Goal: Task Accomplishment & Management: Complete application form

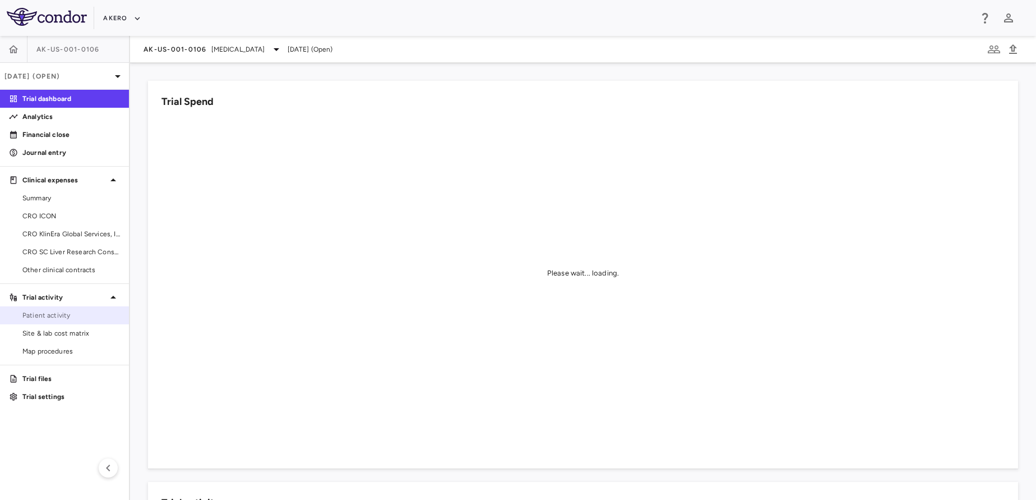
click at [62, 310] on span "Patient activity" at bounding box center [71, 315] width 98 height 10
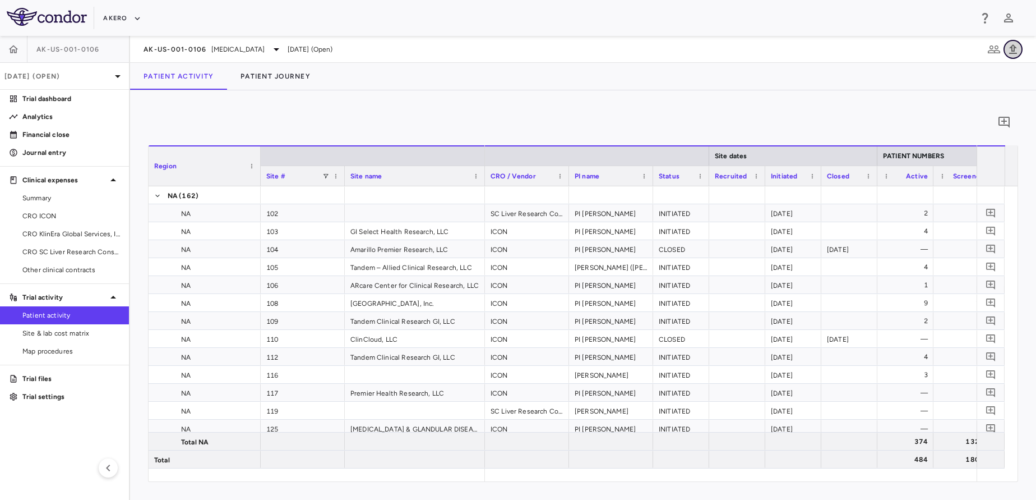
click at [1018, 49] on icon "button" at bounding box center [1012, 49] width 13 height 13
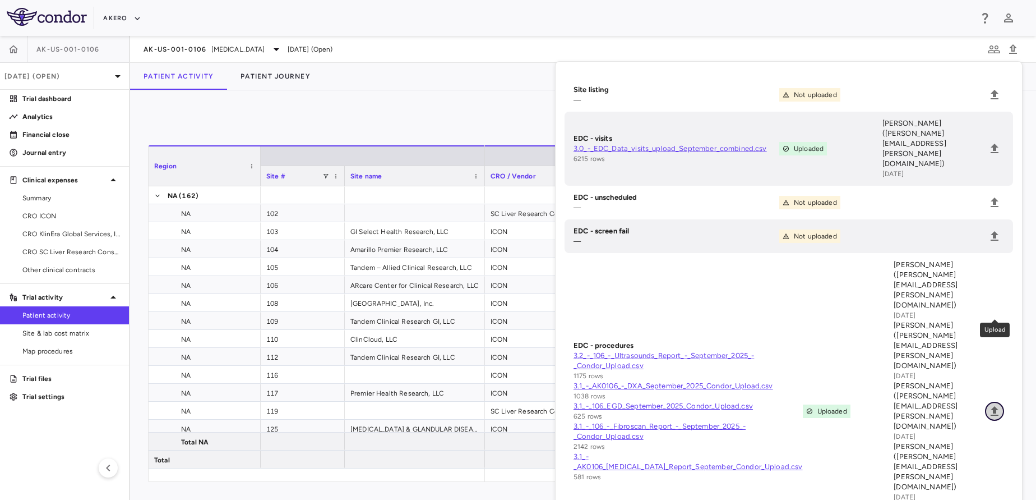
click at [995, 406] on icon "Upload" at bounding box center [995, 411] width 8 height 10
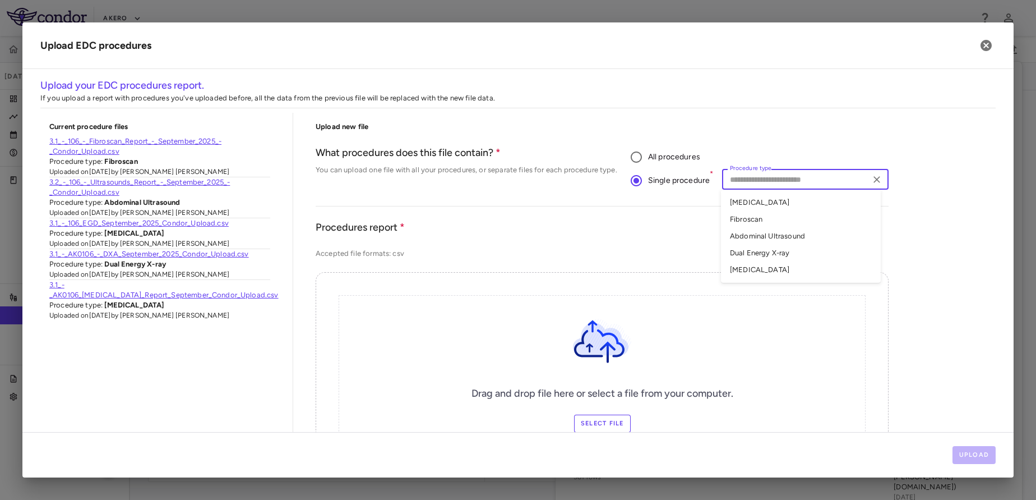
click at [769, 182] on input "Procedure type" at bounding box center [795, 179] width 141 height 14
click at [752, 237] on li "Abdominal Ultrasound" at bounding box center [801, 236] width 160 height 17
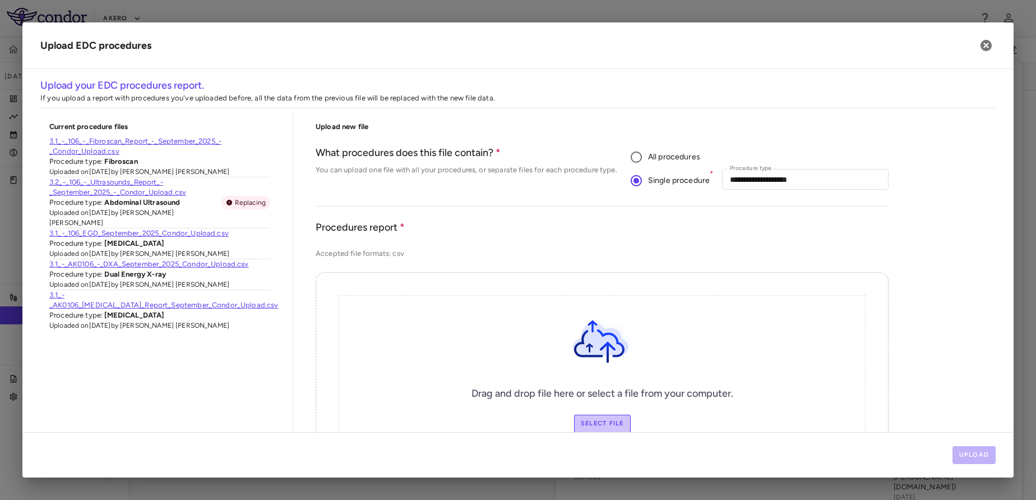
click at [598, 423] on label "Select file" at bounding box center [602, 423] width 57 height 18
click at [0, 0] on input "Select file" at bounding box center [0, 0] width 0 height 0
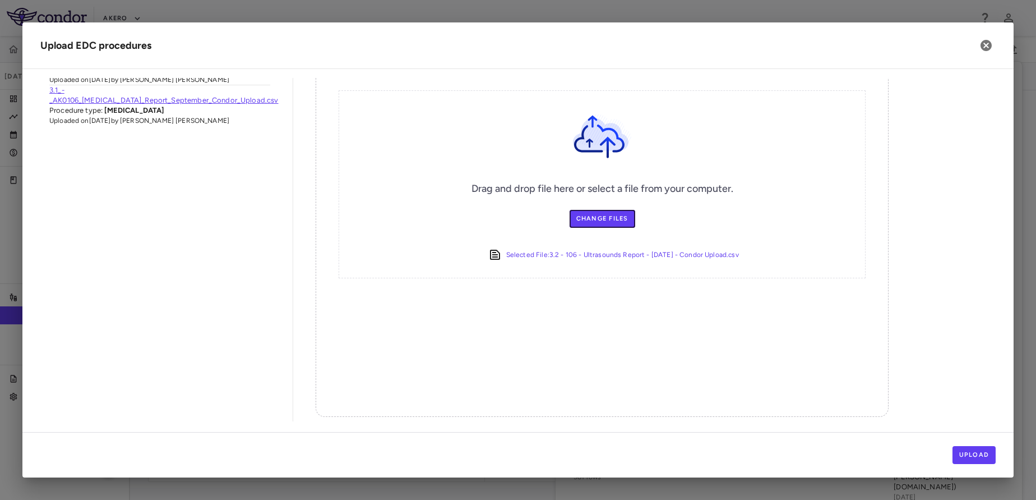
scroll to position [207, 0]
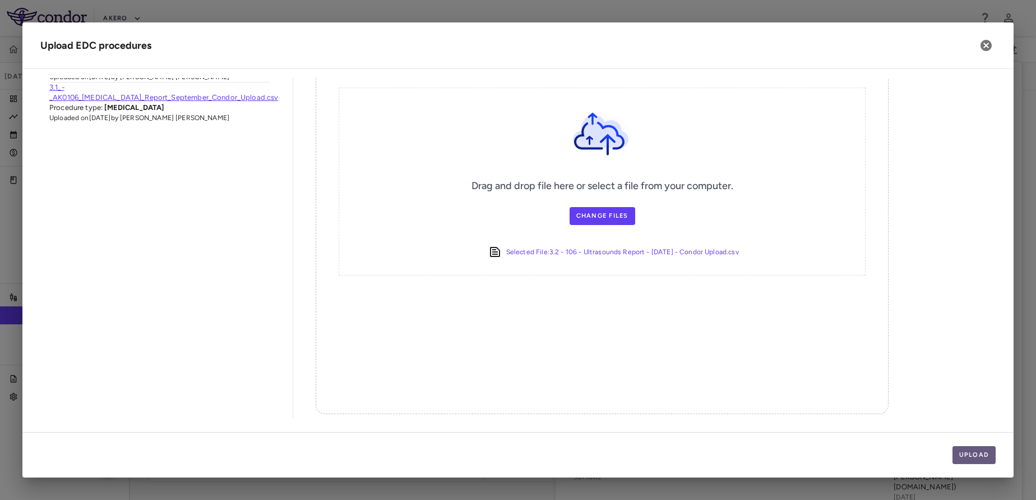
click at [985, 454] on button "Upload" at bounding box center [975, 455] width 44 height 18
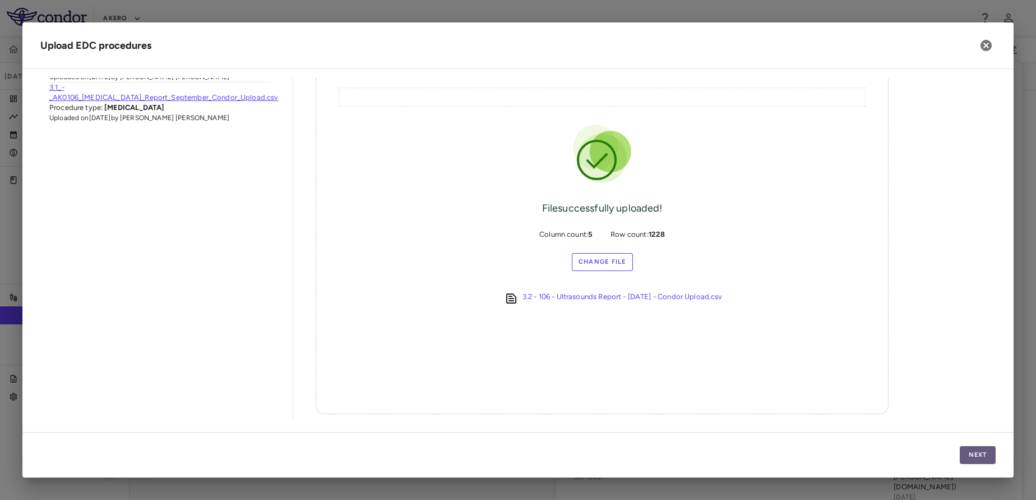
click at [979, 457] on button "Next" at bounding box center [978, 455] width 36 height 18
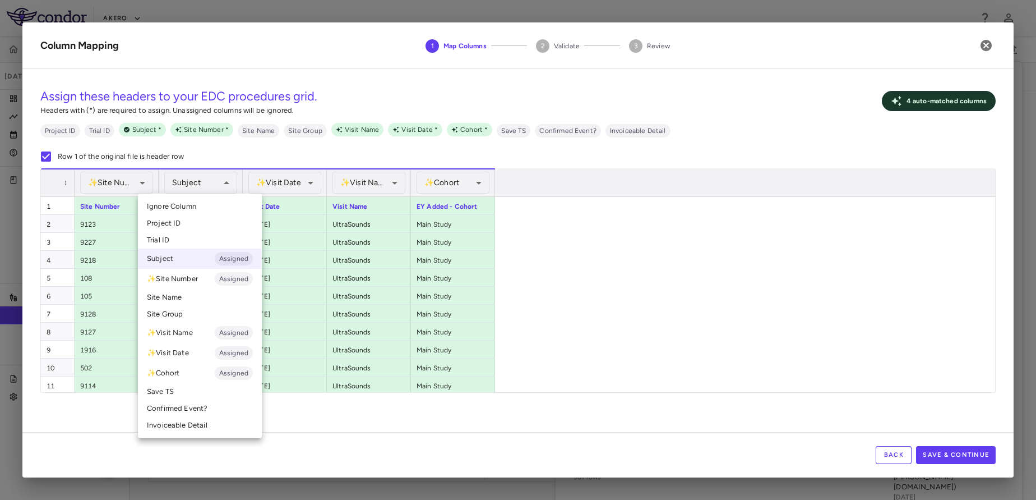
click at [639, 342] on div at bounding box center [518, 250] width 1036 height 500
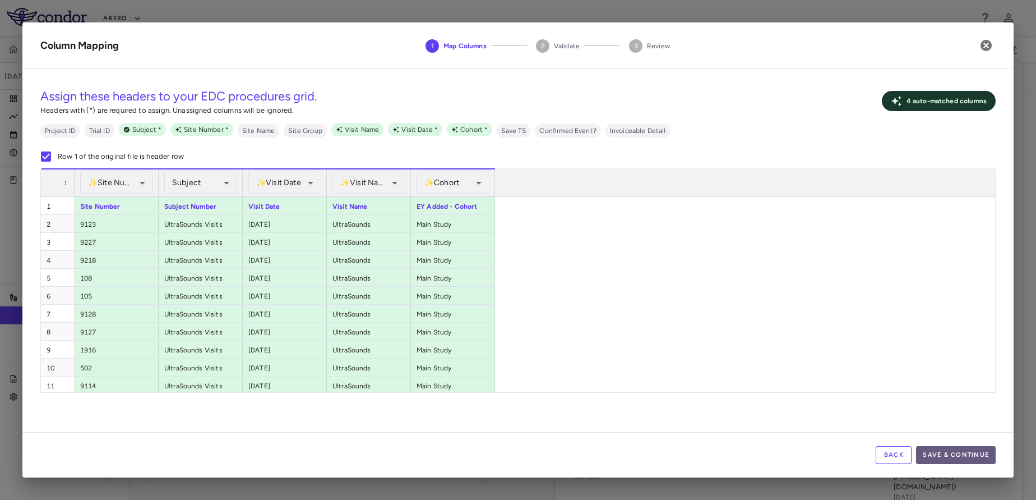
click at [949, 456] on button "Save & Continue" at bounding box center [956, 455] width 80 height 18
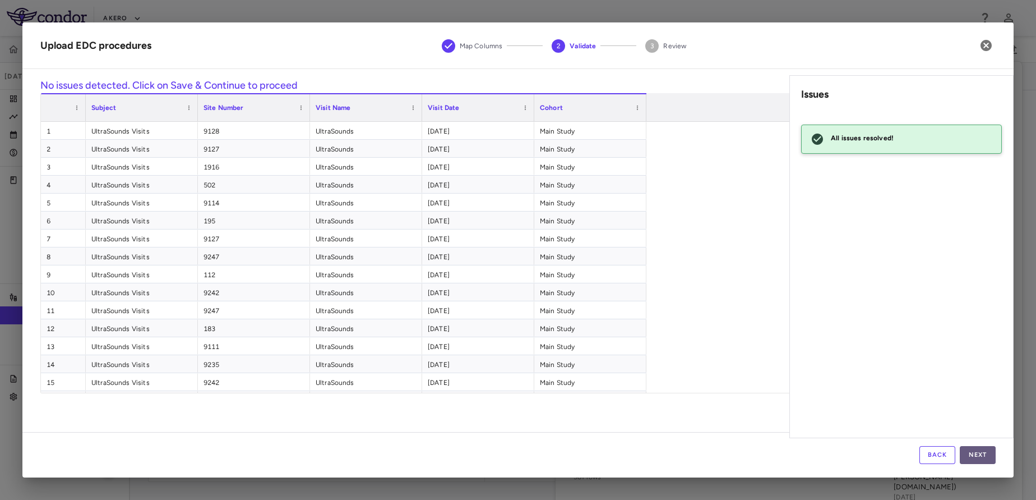
click at [983, 458] on button "Next" at bounding box center [978, 455] width 36 height 18
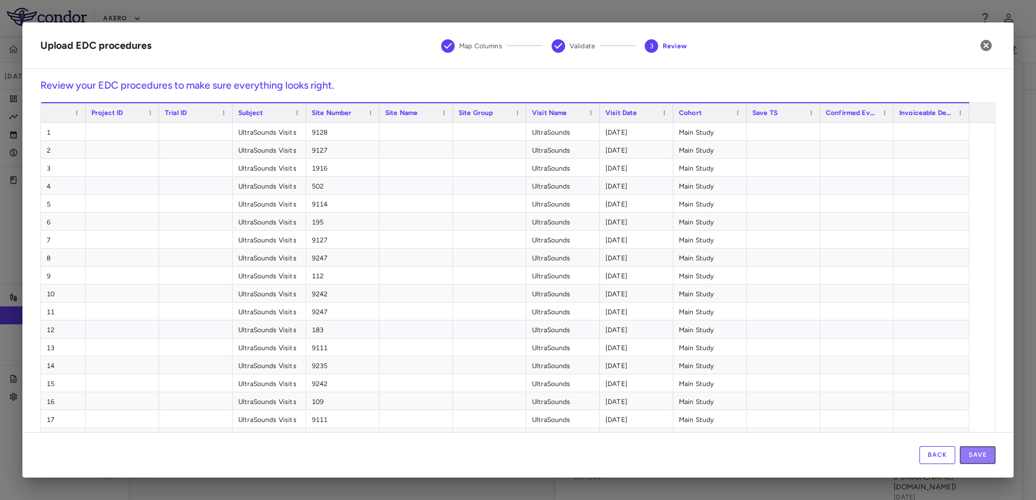
click at [983, 458] on button "Save" at bounding box center [978, 455] width 36 height 18
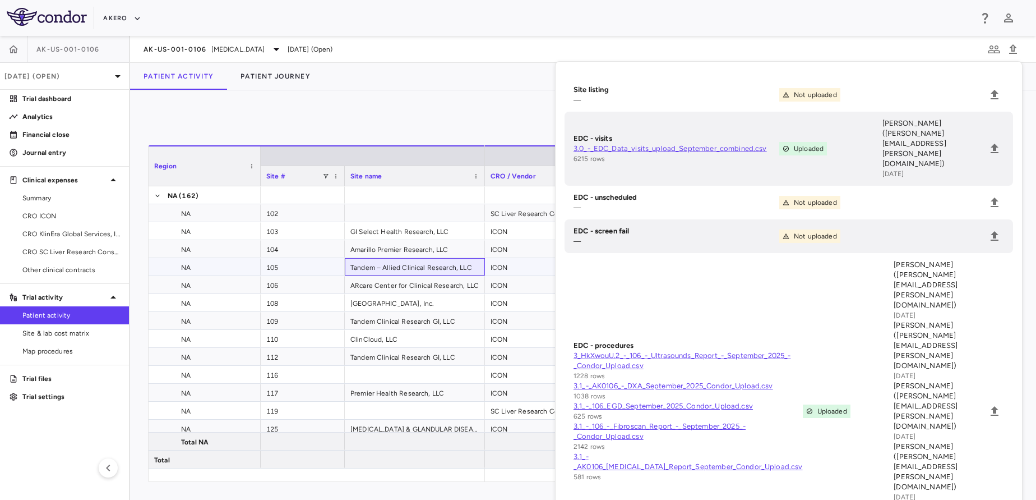
click at [377, 265] on div "Tandem – Allied Clinical Research, LLC" at bounding box center [415, 266] width 140 height 17
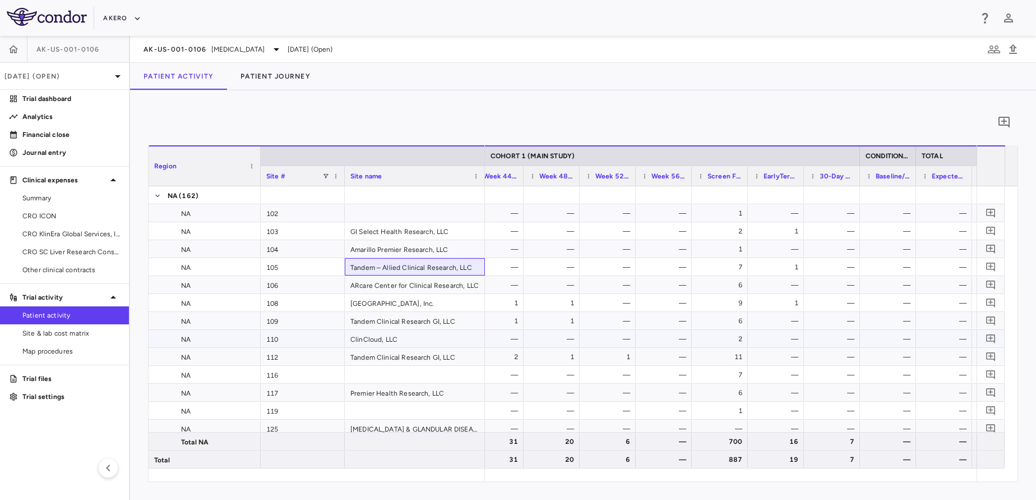
scroll to position [0, 0]
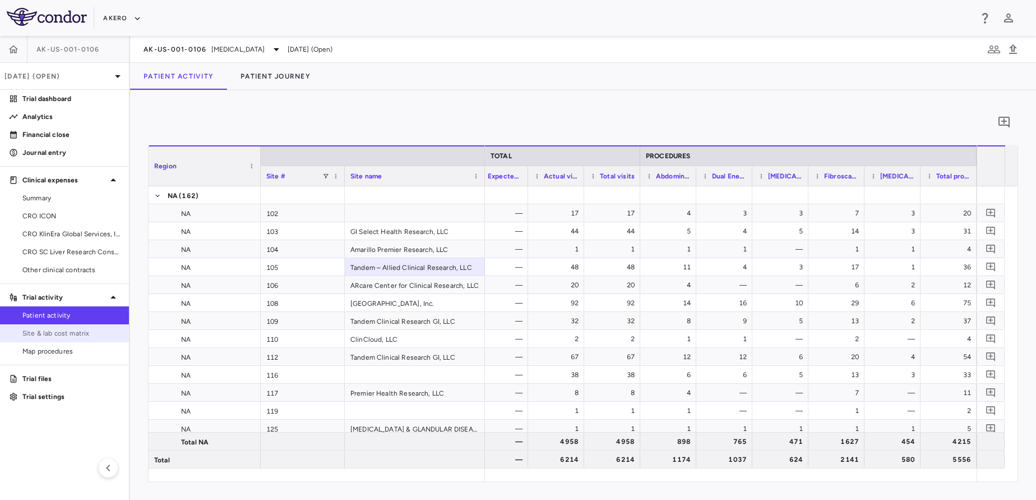
click at [57, 338] on link "Site & lab cost matrix" at bounding box center [64, 333] width 129 height 17
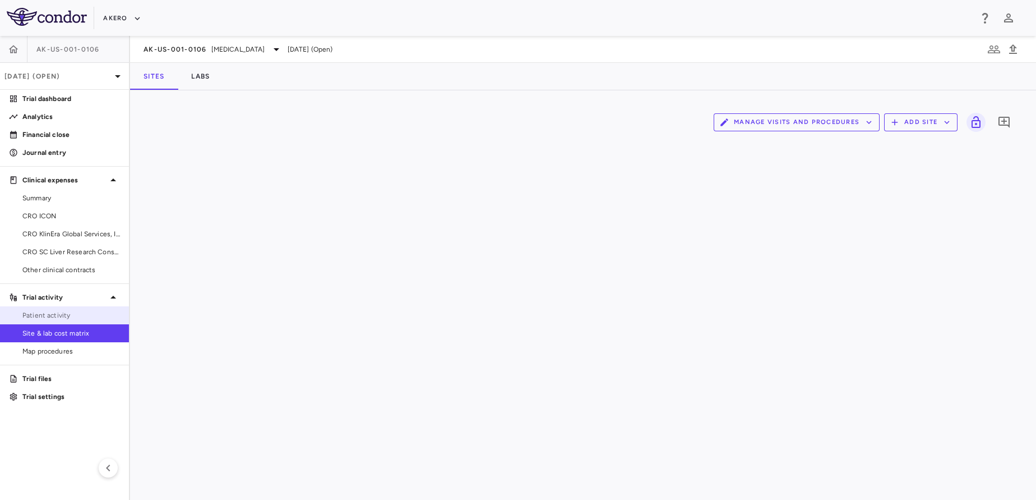
click at [41, 316] on span "Patient activity" at bounding box center [71, 315] width 98 height 10
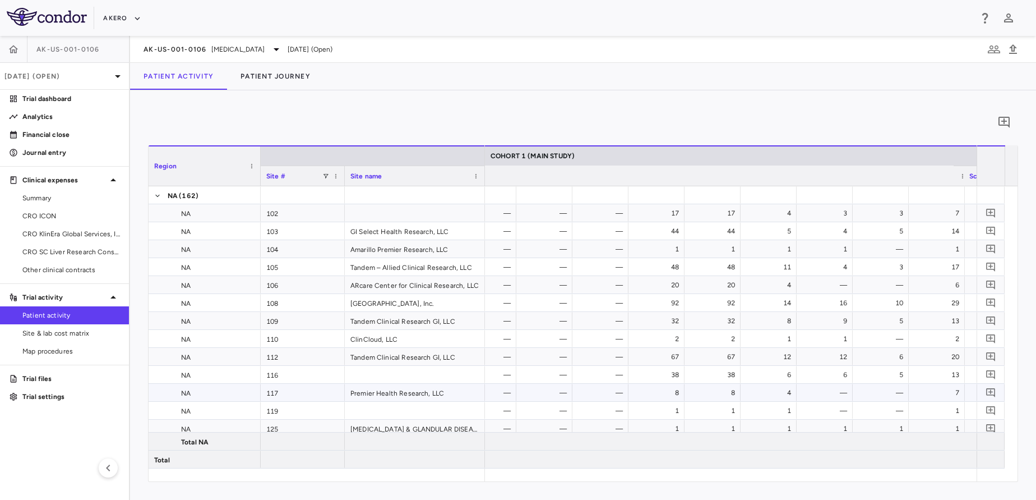
scroll to position [0, 2031]
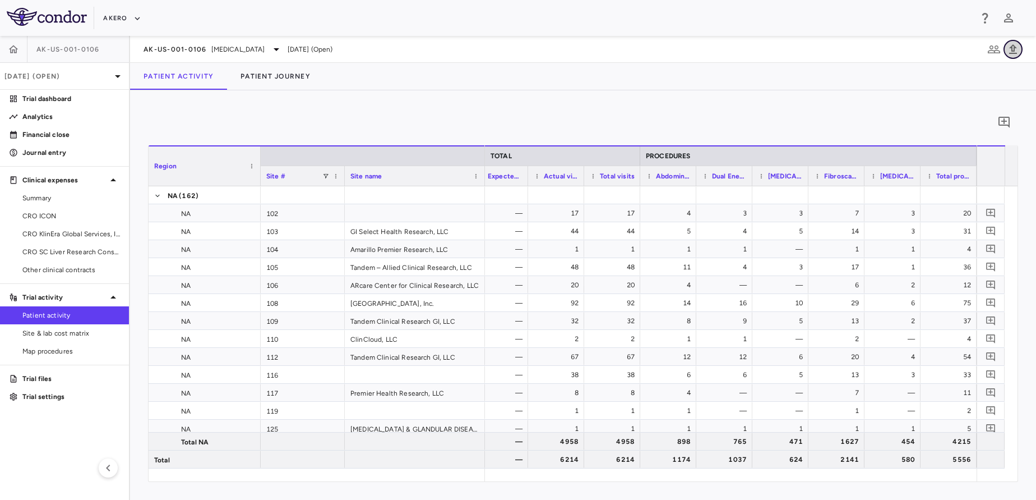
click at [1011, 51] on icon "button" at bounding box center [1013, 49] width 8 height 10
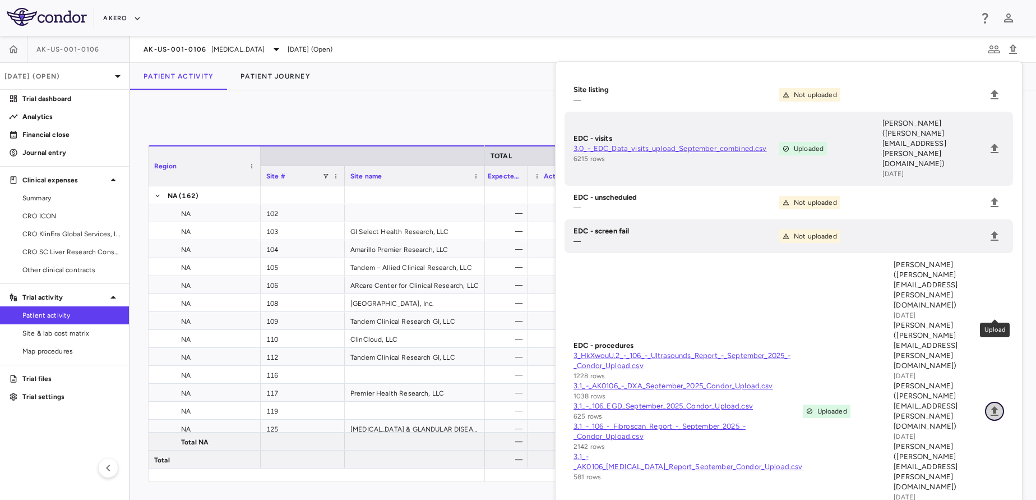
click at [991, 404] on icon "Upload" at bounding box center [994, 410] width 13 height 13
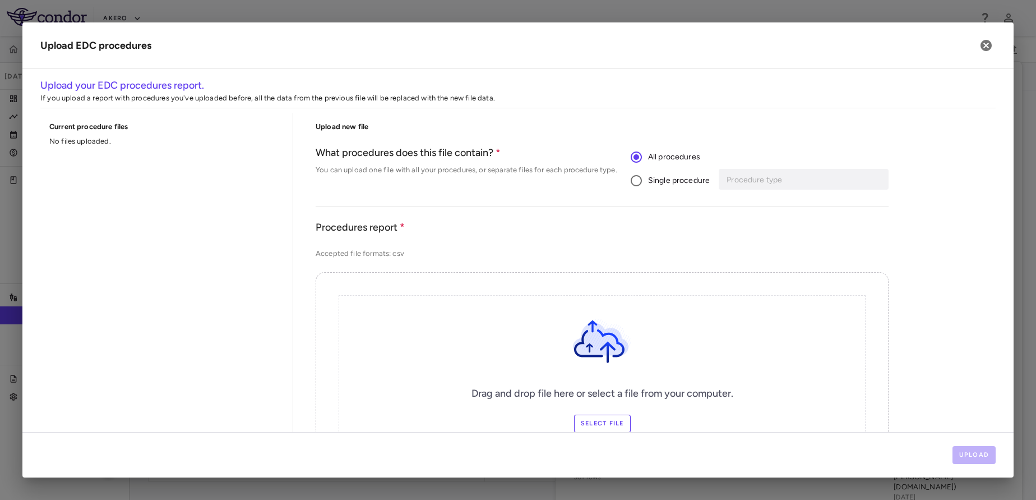
click at [757, 187] on div "Single procedure Procedure type Procedure type" at bounding box center [760, 181] width 258 height 24
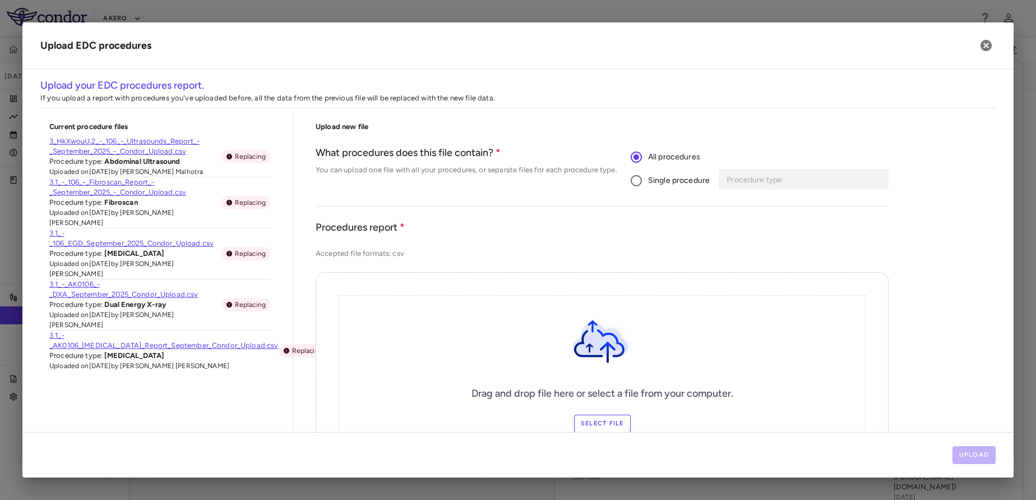
click at [757, 187] on div "Procedure type" at bounding box center [804, 179] width 170 height 21
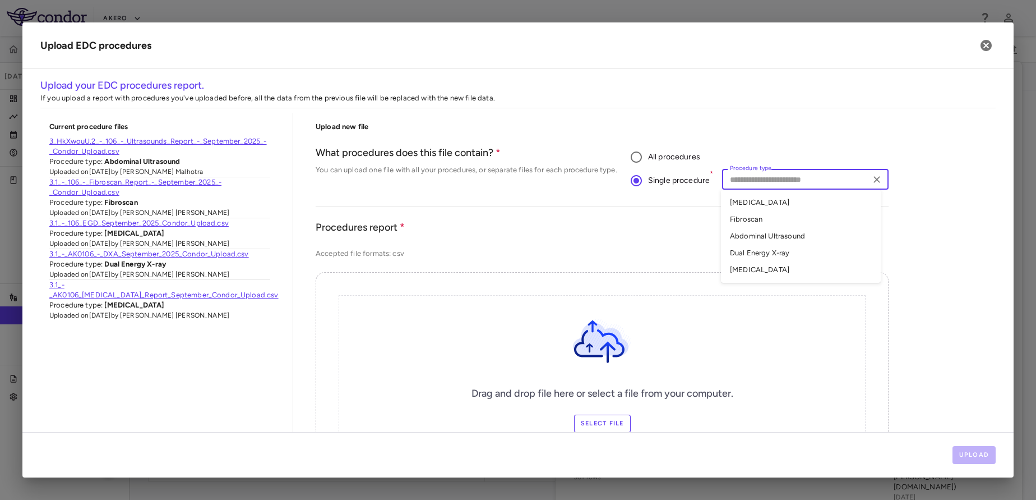
click at [745, 184] on input "Procedure type" at bounding box center [795, 179] width 141 height 14
click at [727, 234] on li "Abdominal Ultrasound" at bounding box center [801, 236] width 160 height 17
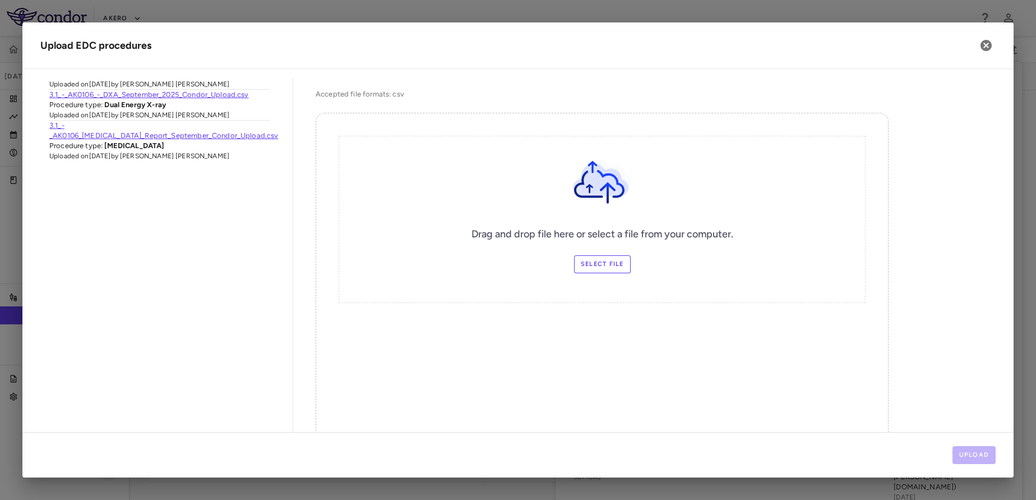
scroll to position [161, 0]
click at [588, 254] on label "Select file" at bounding box center [602, 262] width 57 height 18
click at [0, 0] on input "Select file" at bounding box center [0, 0] width 0 height 0
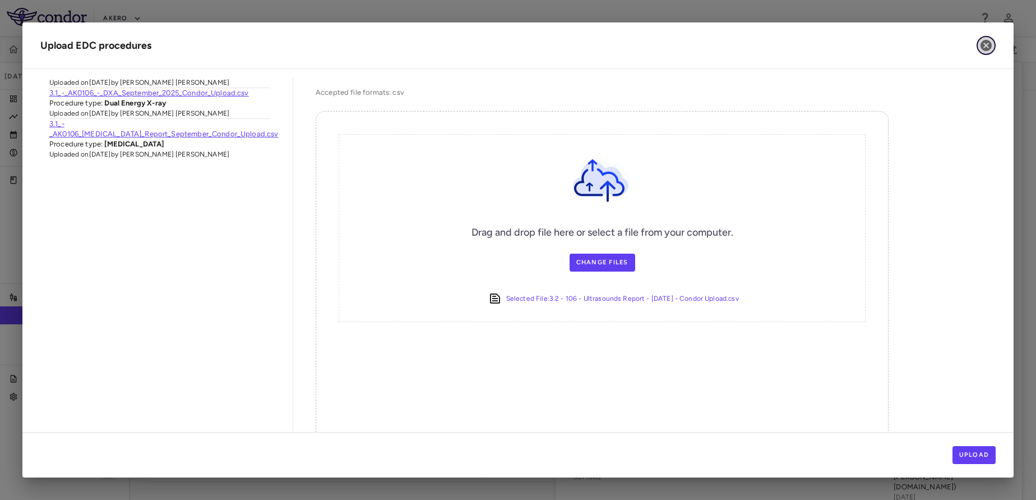
click at [991, 43] on icon "button" at bounding box center [986, 45] width 11 height 11
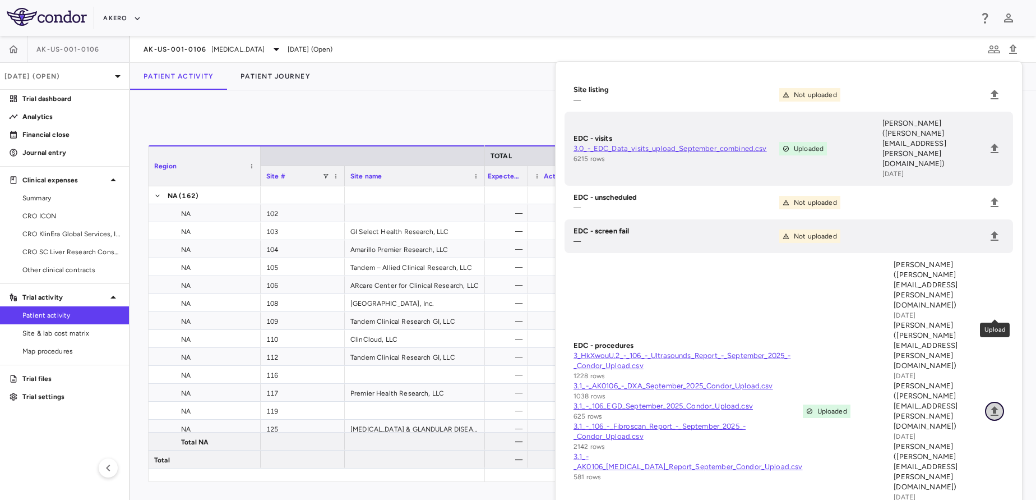
click at [992, 406] on icon "Upload" at bounding box center [995, 411] width 8 height 10
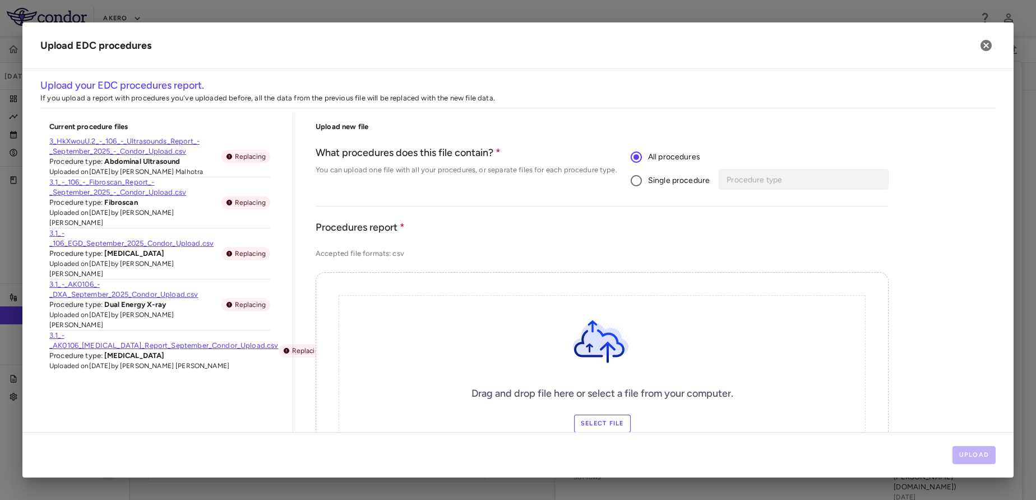
click at [746, 184] on div "Single procedure Procedure type Procedure type" at bounding box center [760, 181] width 258 height 24
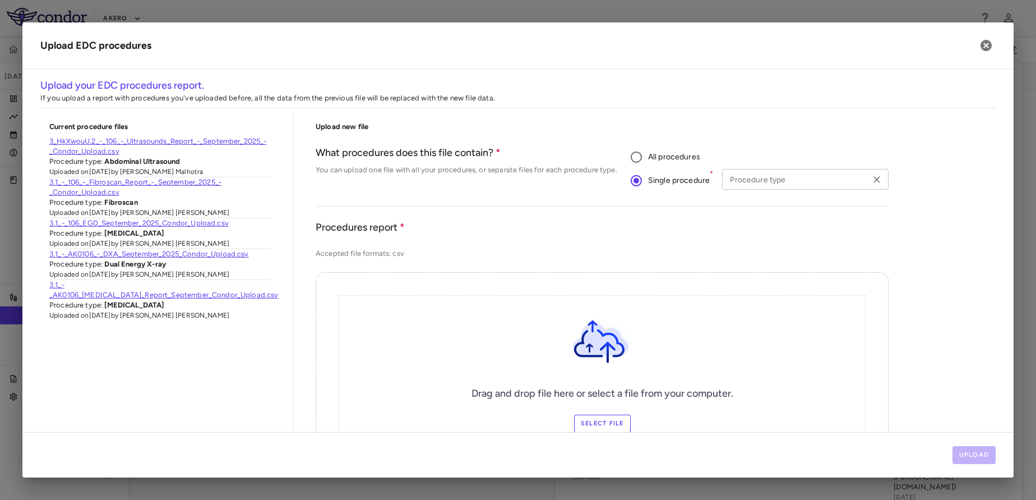
click at [748, 189] on div "Procedure type" at bounding box center [805, 179] width 167 height 21
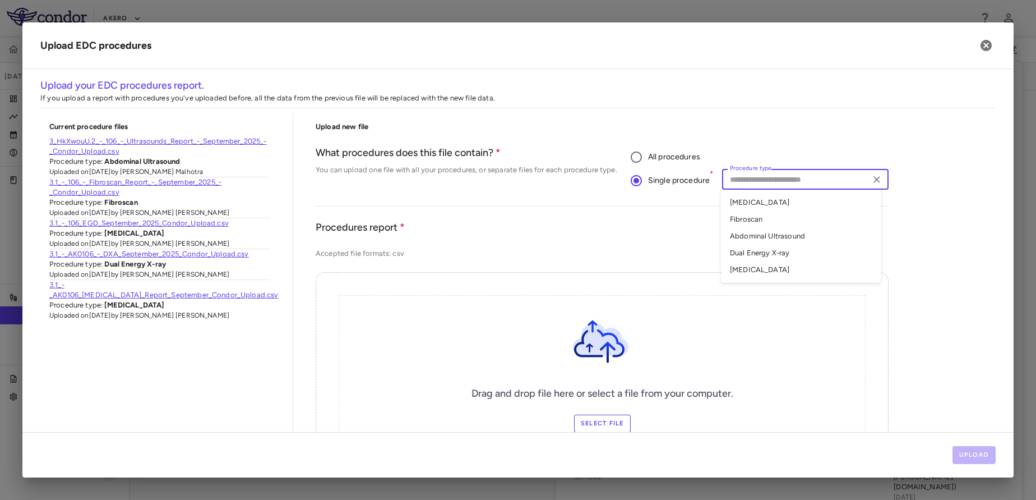
click at [752, 242] on li "Abdominal Ultrasound" at bounding box center [801, 236] width 160 height 17
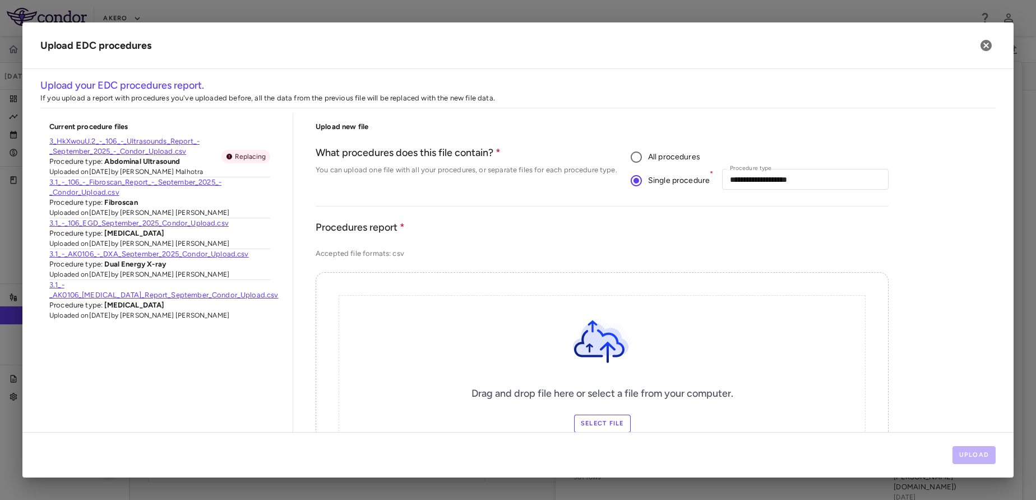
scroll to position [207, 0]
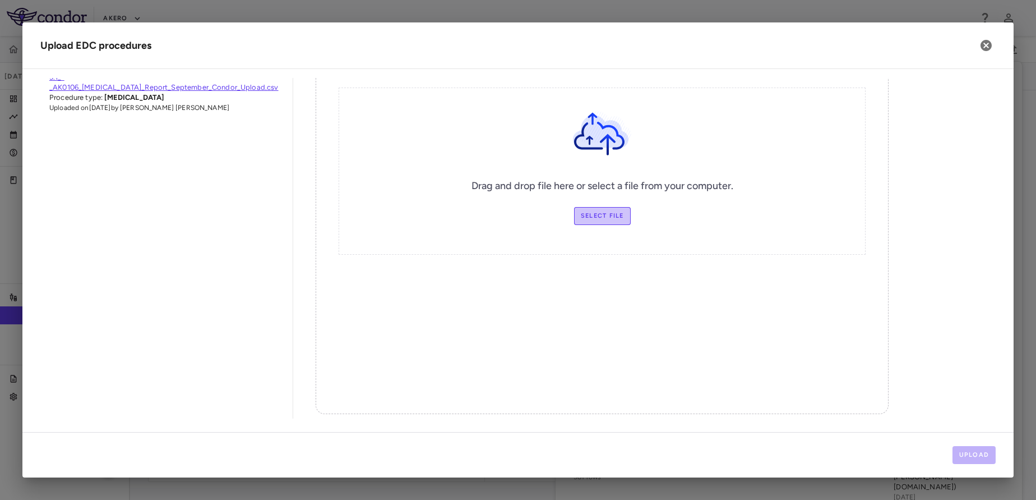
click at [598, 220] on label "Select file" at bounding box center [602, 216] width 57 height 18
click at [0, 0] on input "Select file" at bounding box center [0, 0] width 0 height 0
click at [974, 461] on button "Upload" at bounding box center [975, 455] width 44 height 18
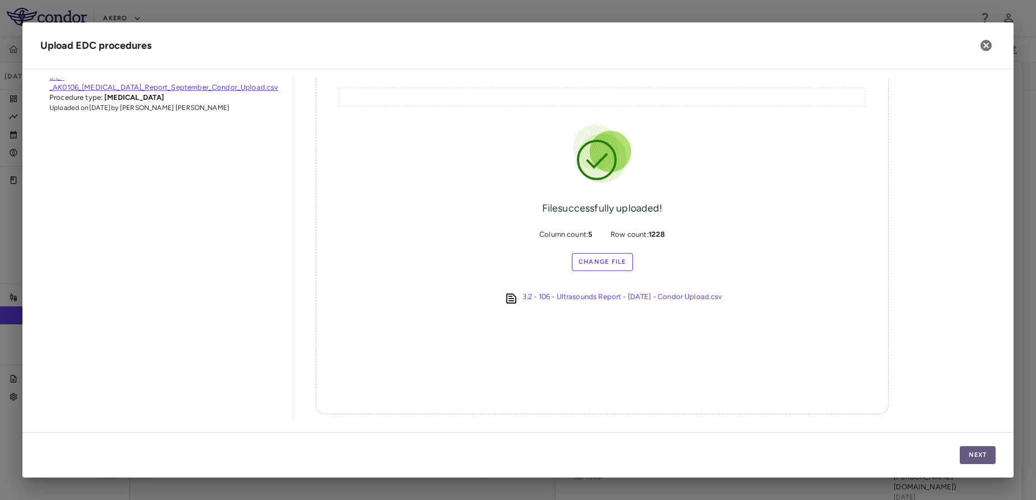
click at [974, 449] on button "Next" at bounding box center [978, 455] width 36 height 18
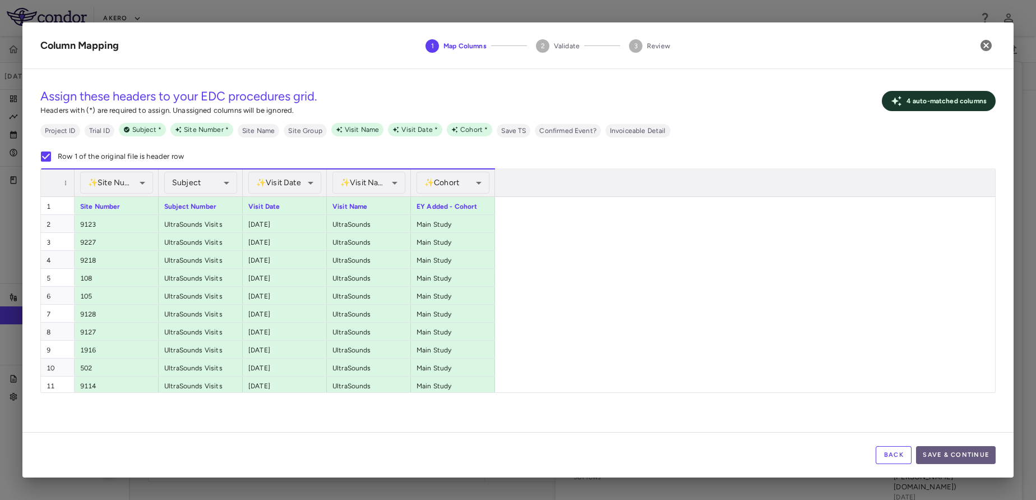
click at [950, 463] on button "Save & Continue" at bounding box center [956, 455] width 80 height 18
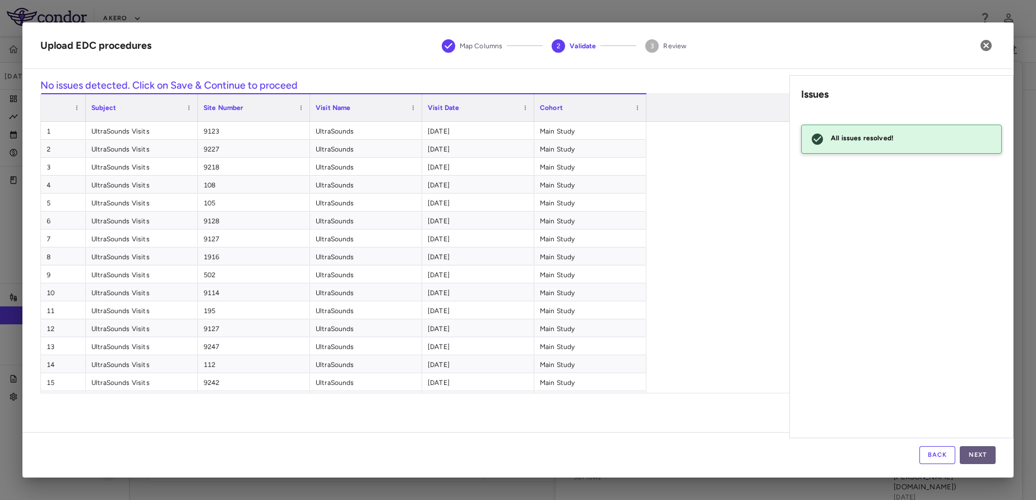
click at [976, 452] on button "Next" at bounding box center [978, 455] width 36 height 18
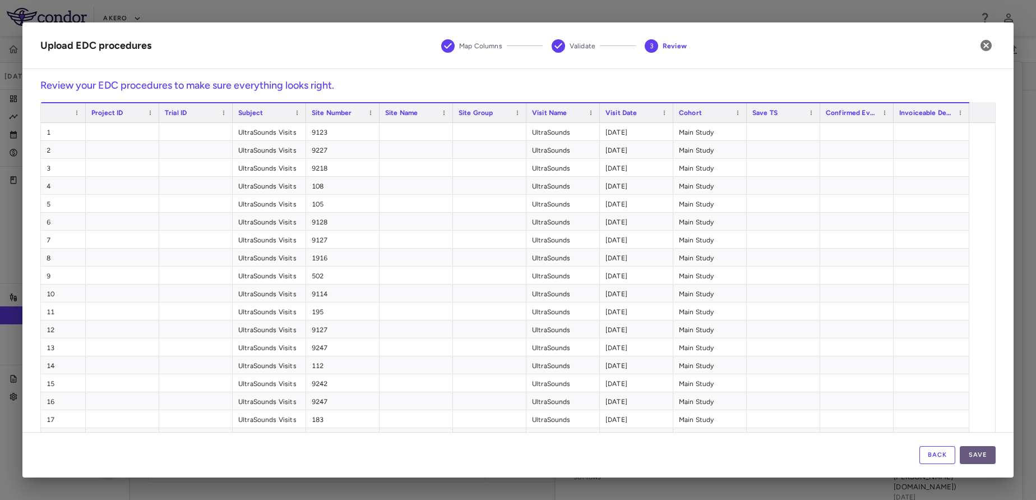
click at [970, 450] on button "Save" at bounding box center [978, 455] width 36 height 18
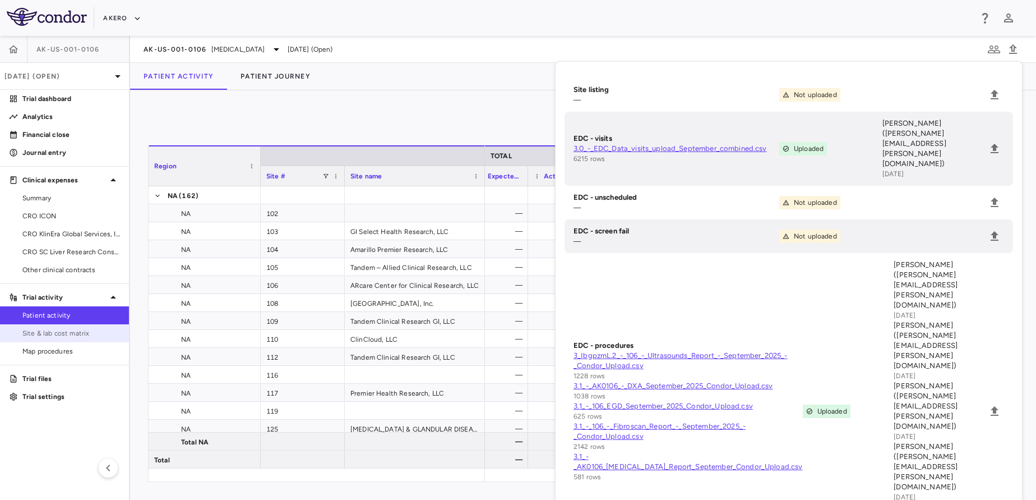
click at [57, 328] on span "Site & lab cost matrix" at bounding box center [71, 333] width 98 height 10
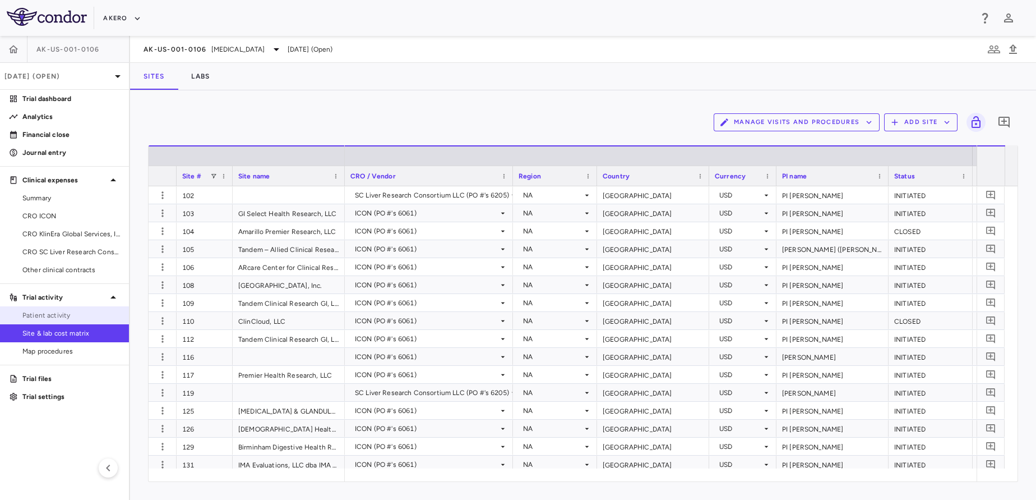
click at [43, 319] on span "Patient activity" at bounding box center [71, 315] width 98 height 10
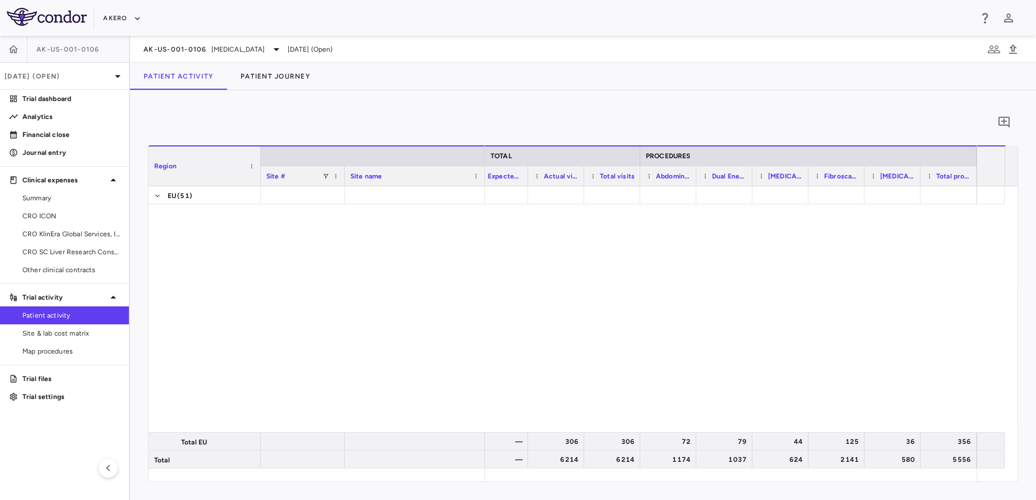
scroll to position [3912, 0]
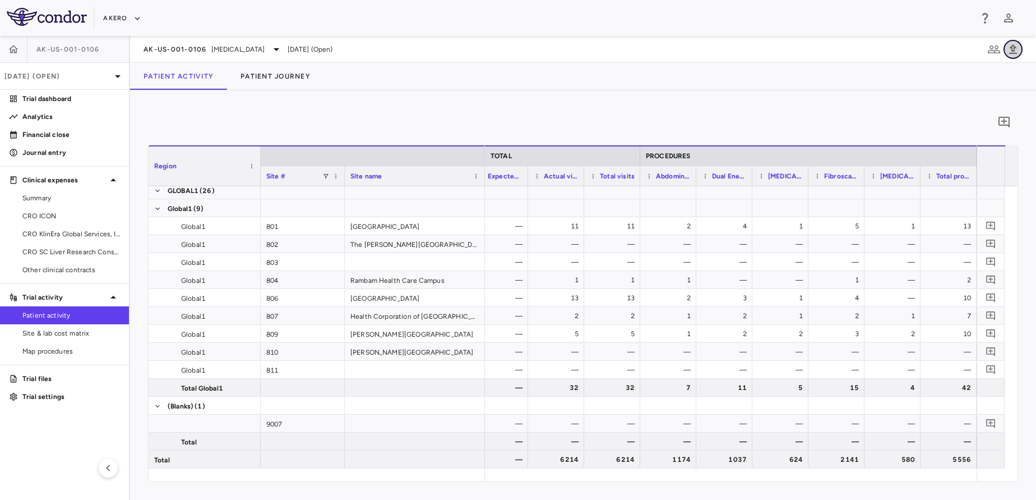
click at [1015, 49] on icon "button" at bounding box center [1013, 49] width 8 height 10
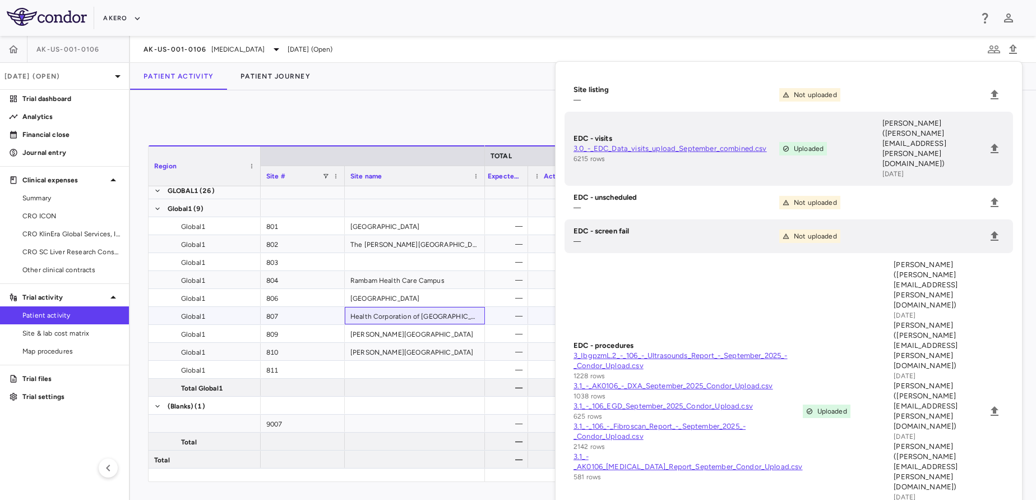
click at [478, 319] on div "Health Corporation of [GEOGRAPHIC_DATA]" at bounding box center [415, 315] width 140 height 17
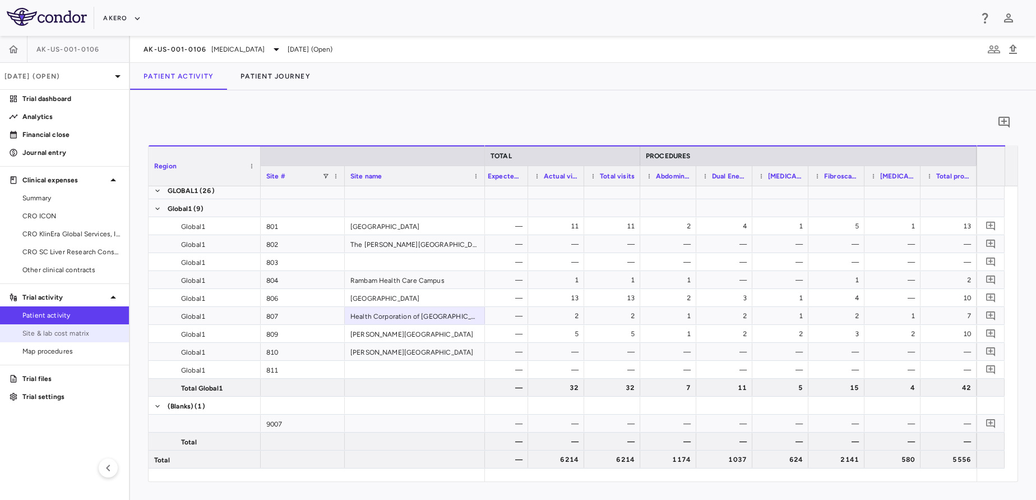
click at [52, 333] on span "Site & lab cost matrix" at bounding box center [71, 333] width 98 height 10
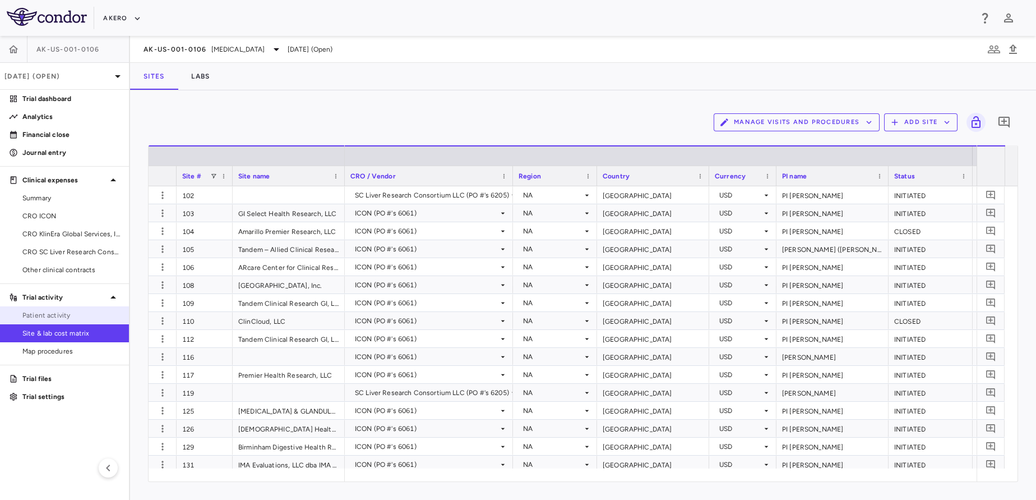
click at [47, 313] on span "Patient activity" at bounding box center [71, 315] width 98 height 10
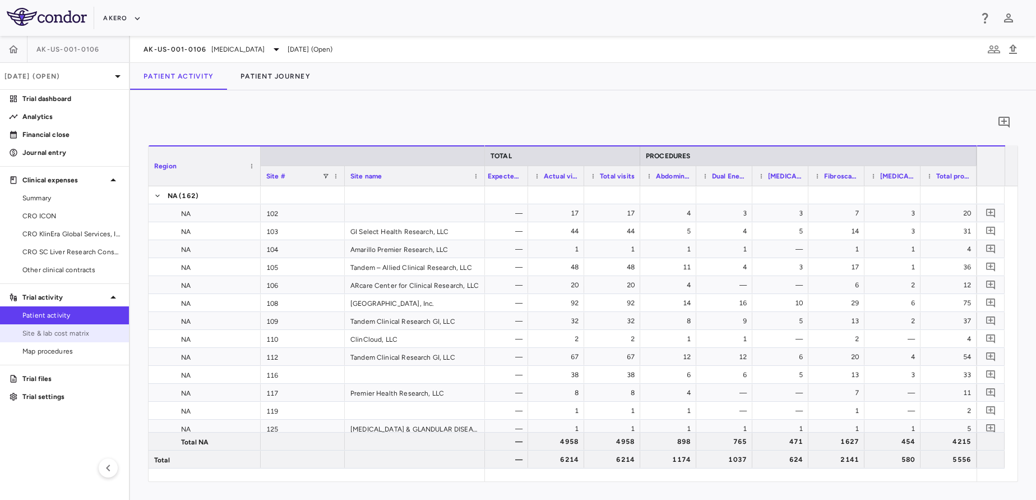
click at [56, 333] on span "Site & lab cost matrix" at bounding box center [71, 333] width 98 height 10
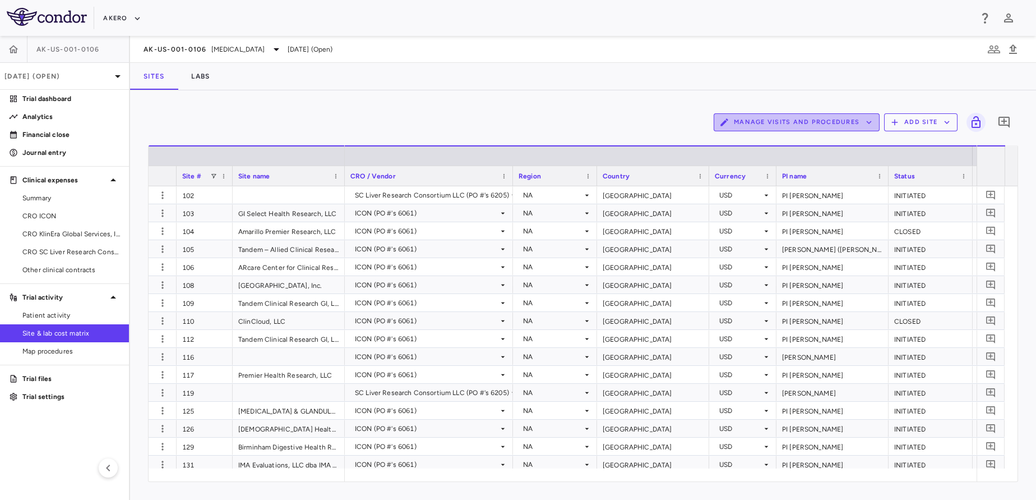
click at [820, 119] on button "Manage Visits and Procedures" at bounding box center [797, 122] width 166 height 18
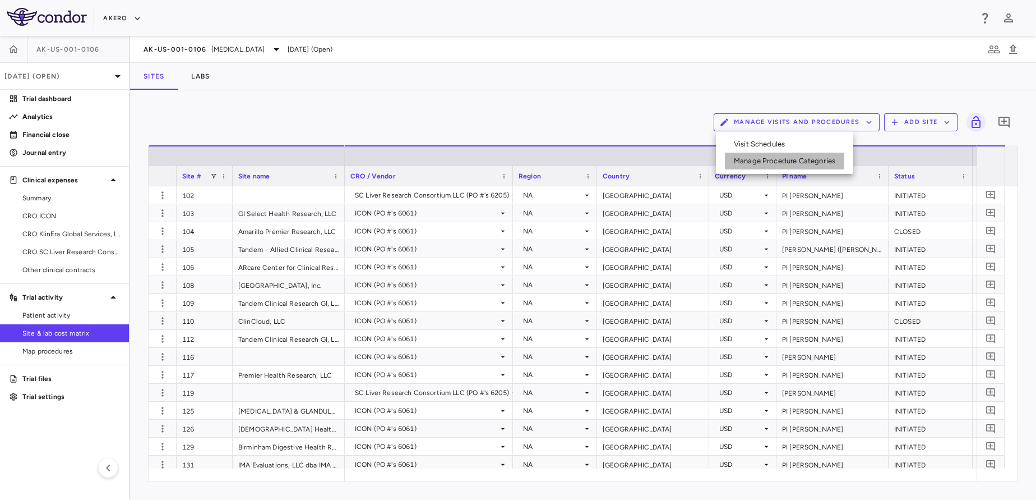
click at [769, 159] on li "Manage Procedure Categories" at bounding box center [784, 160] width 119 height 17
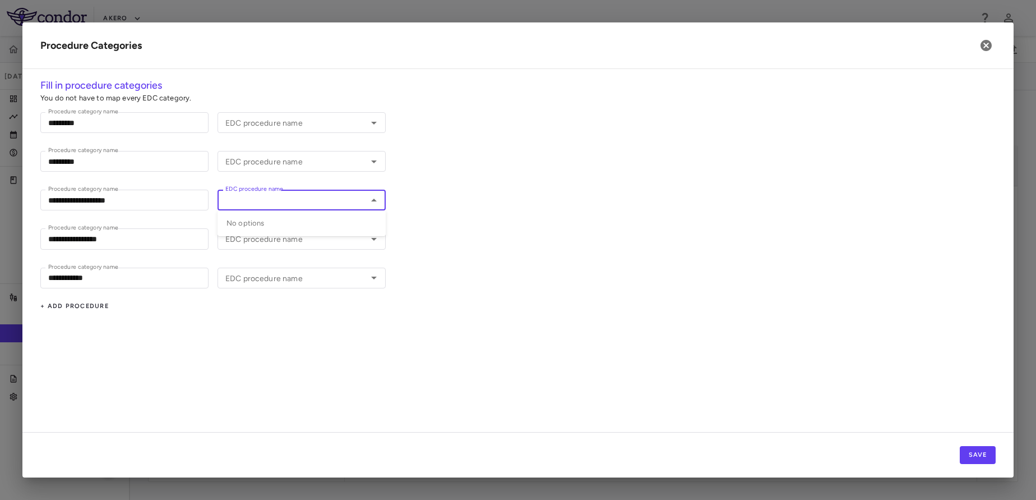
click at [312, 197] on input "EDC procedure name" at bounding box center [292, 200] width 143 height 14
click at [371, 352] on div "**********" at bounding box center [517, 255] width 991 height 354
click at [983, 53] on button "button" at bounding box center [986, 45] width 19 height 19
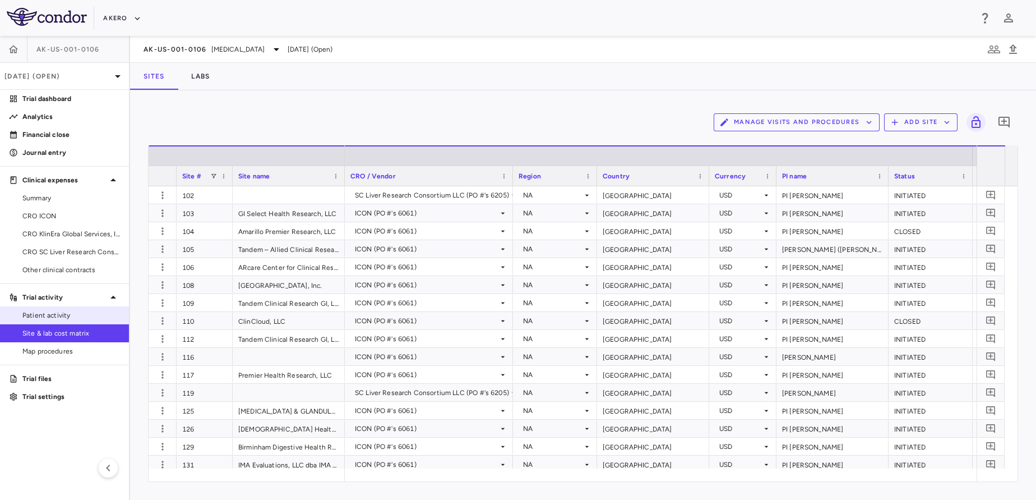
click at [28, 315] on span "Patient activity" at bounding box center [71, 315] width 98 height 10
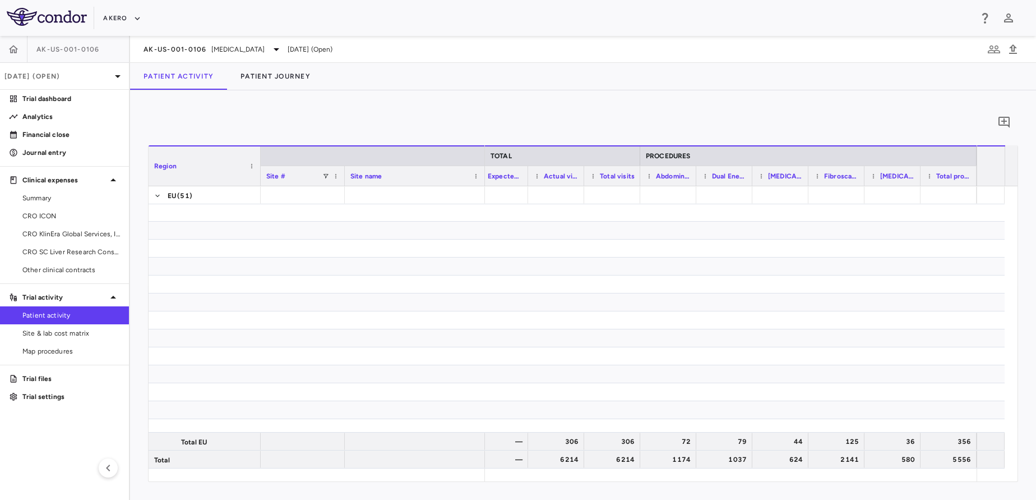
scroll to position [4679, 0]
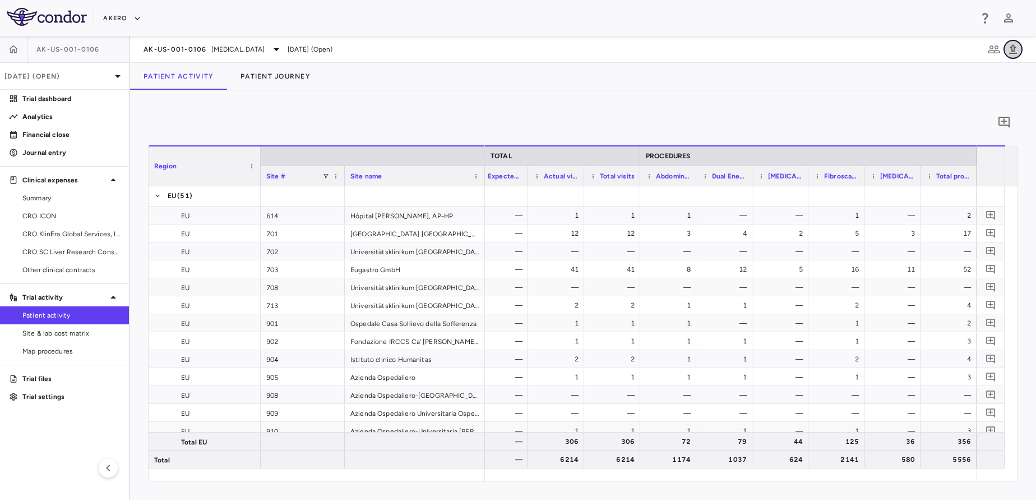
click at [1012, 53] on icon "button" at bounding box center [1013, 49] width 8 height 10
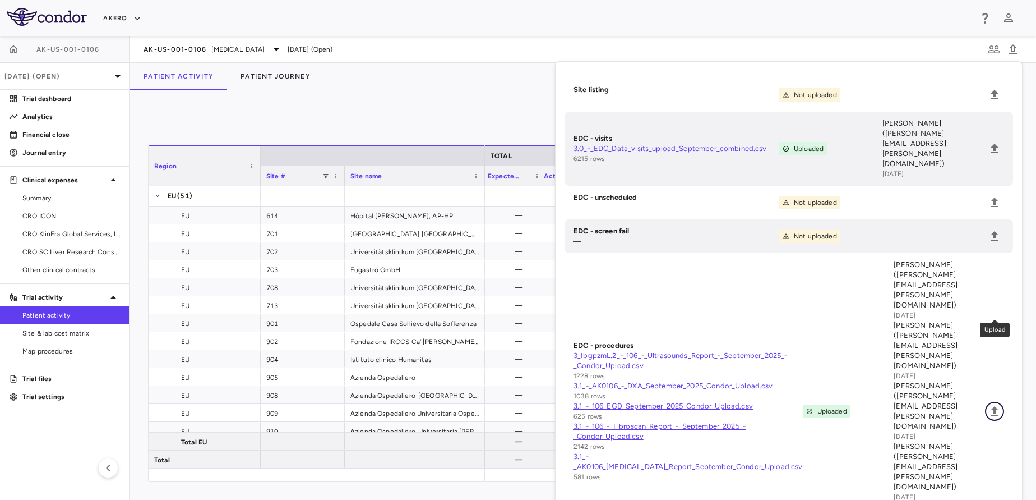
click at [993, 404] on icon "Upload" at bounding box center [994, 410] width 13 height 13
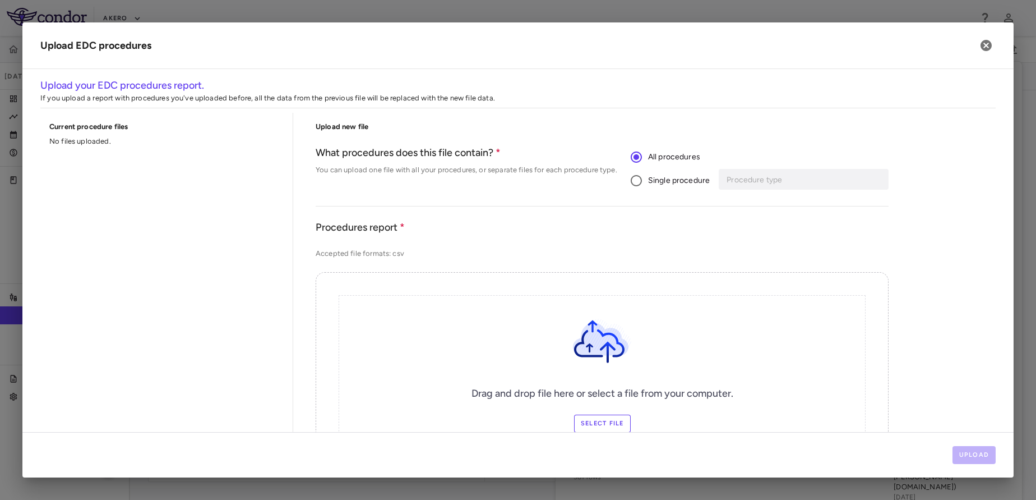
click at [722, 186] on div "Single procedure Procedure type Procedure type" at bounding box center [760, 181] width 258 height 24
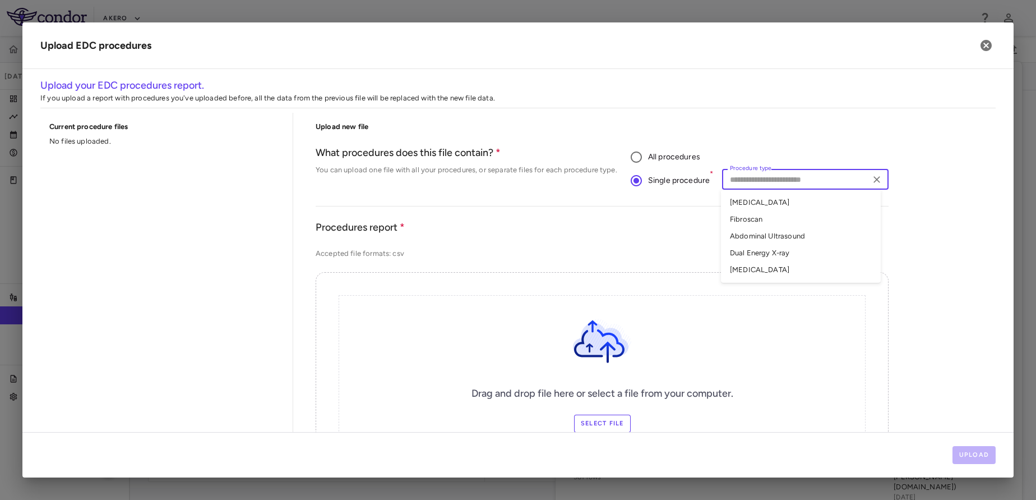
click at [734, 183] on input "Procedure type" at bounding box center [795, 179] width 141 height 14
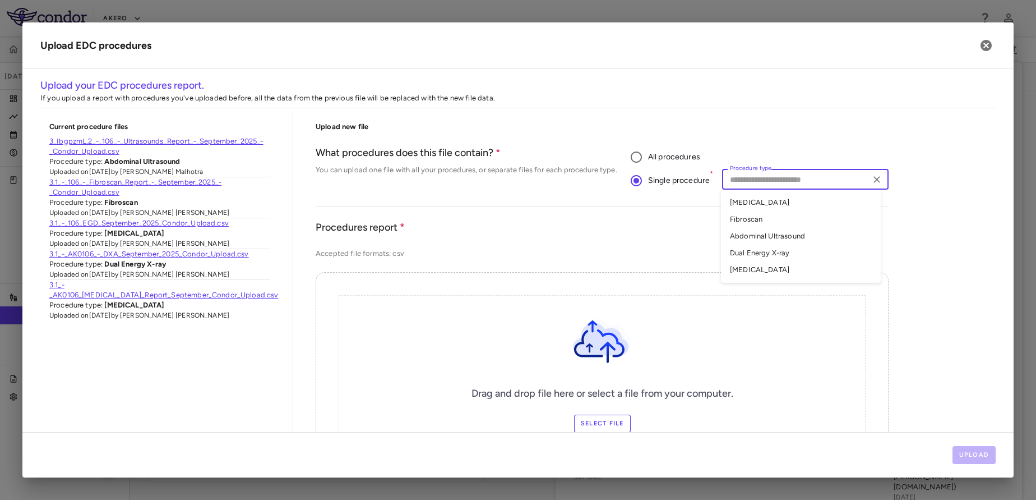
click at [747, 219] on li "Fibroscan" at bounding box center [801, 219] width 160 height 17
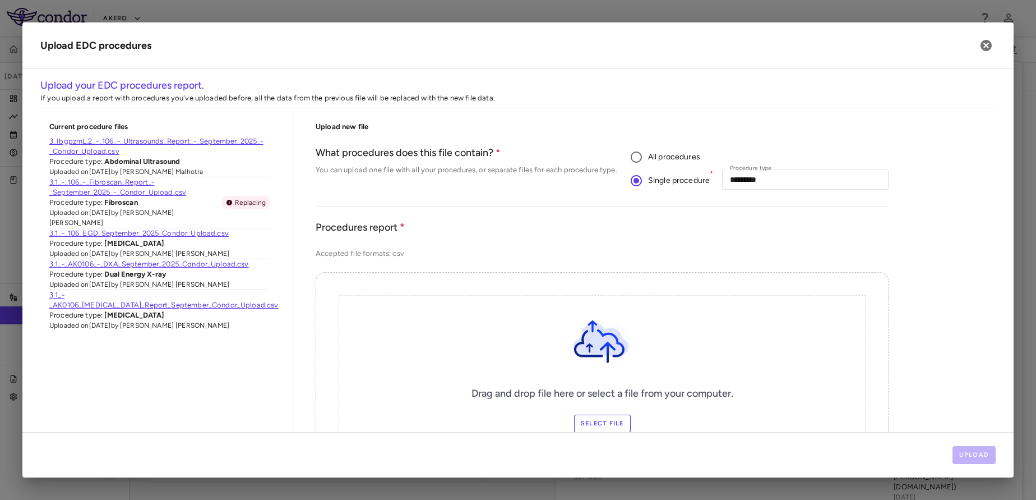
click at [590, 424] on label "Select file" at bounding box center [602, 423] width 57 height 18
click at [0, 0] on input "Select file" at bounding box center [0, 0] width 0 height 0
click at [960, 450] on button "Upload" at bounding box center [975, 455] width 44 height 18
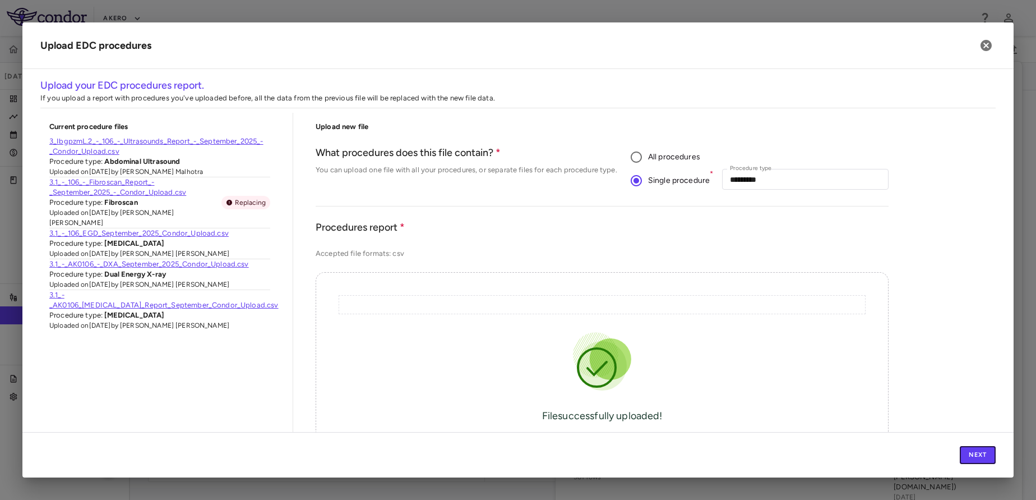
scroll to position [201, 0]
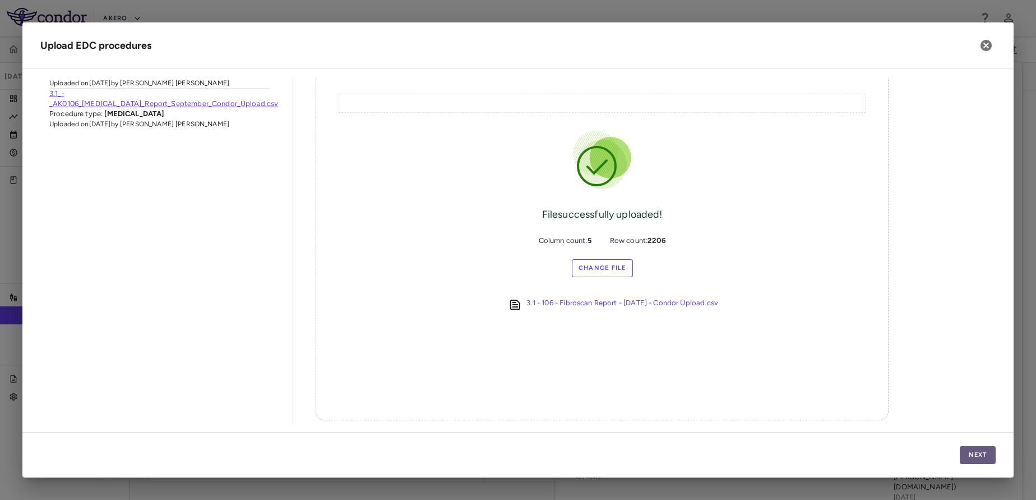
click at [974, 456] on button "Next" at bounding box center [978, 455] width 36 height 18
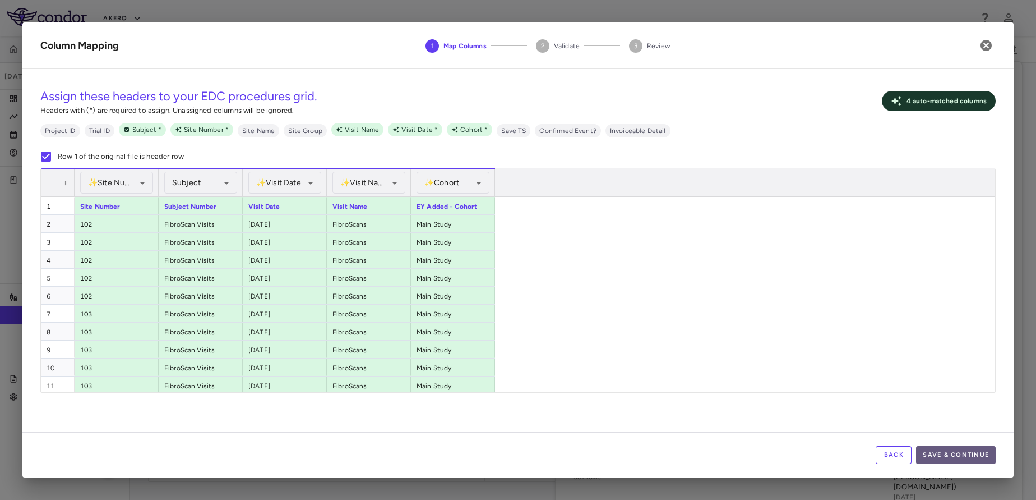
click at [959, 448] on button "Save & Continue" at bounding box center [956, 455] width 80 height 18
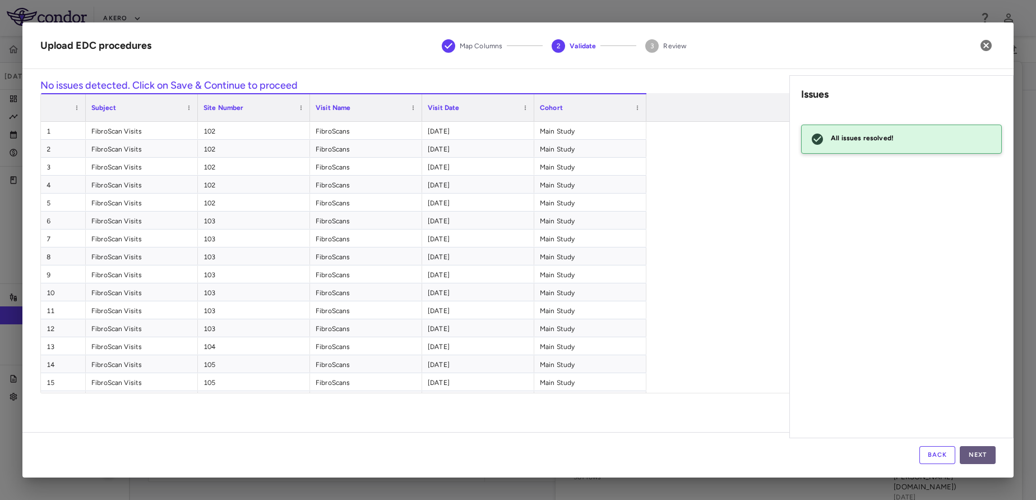
click at [970, 451] on button "Next" at bounding box center [978, 455] width 36 height 18
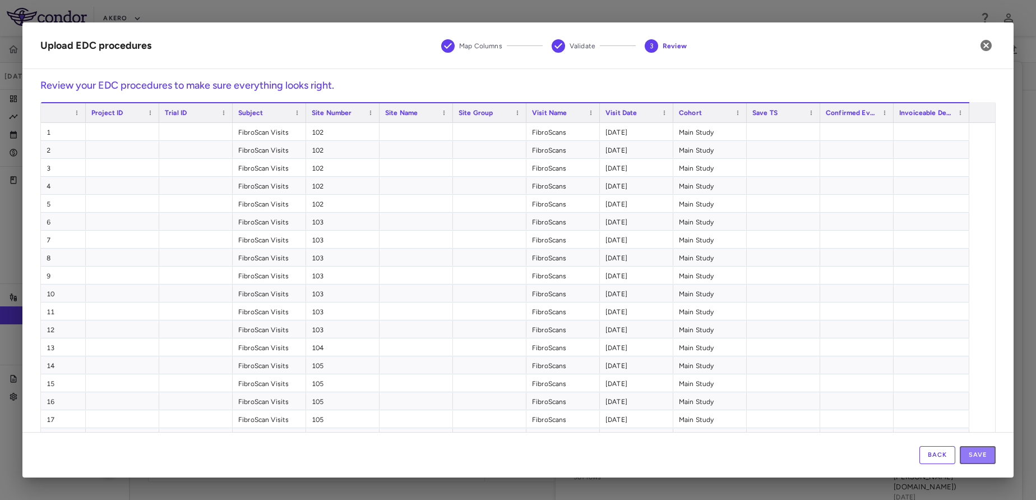
click at [970, 451] on button "Save" at bounding box center [978, 455] width 36 height 18
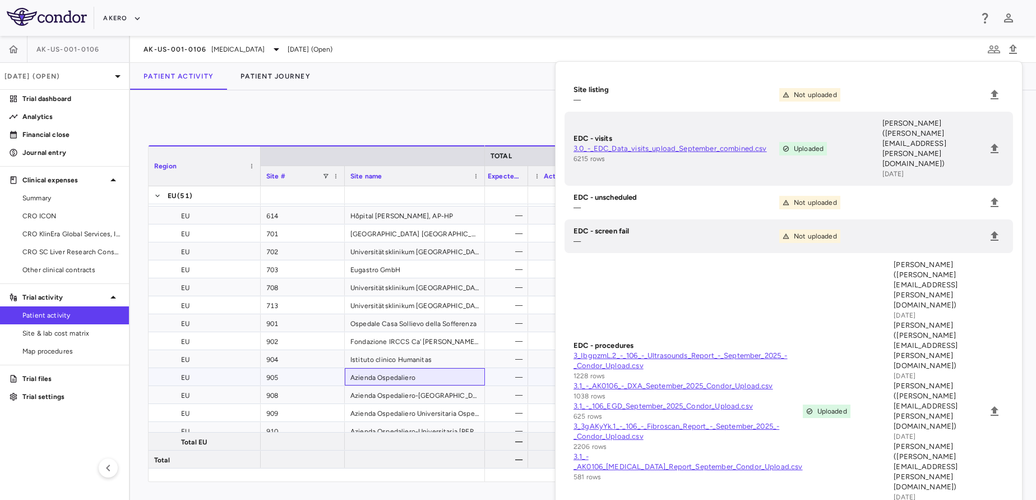
click at [359, 373] on div "Azienda Ospedaliero" at bounding box center [415, 376] width 140 height 17
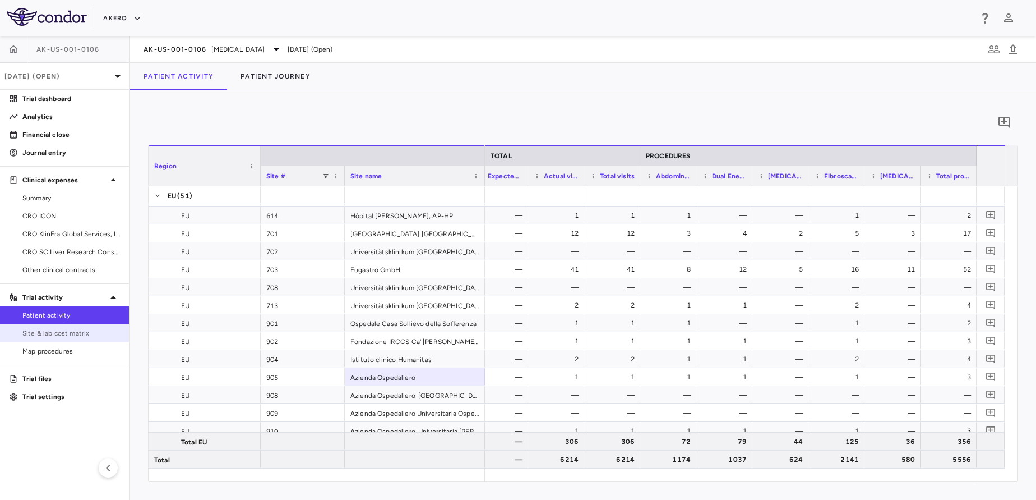
click at [50, 336] on span "Site & lab cost matrix" at bounding box center [71, 333] width 98 height 10
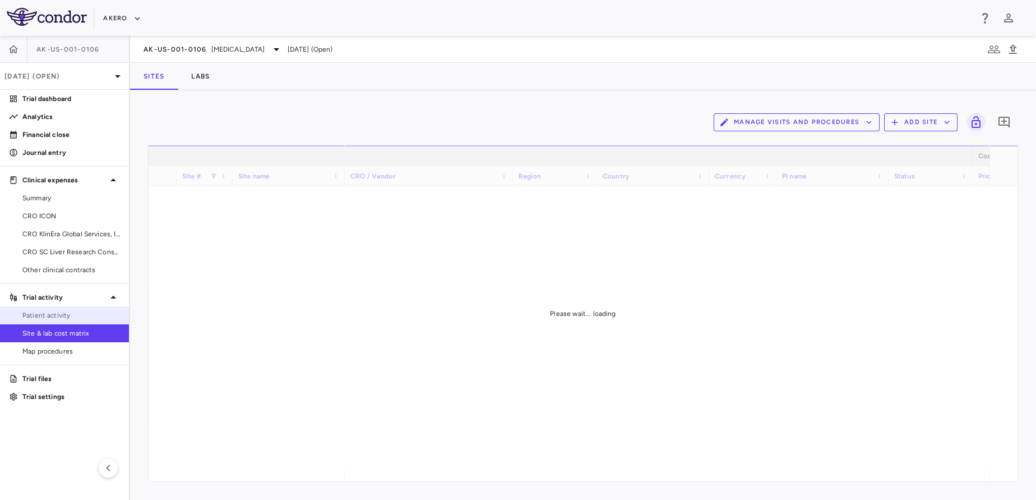
click at [26, 314] on span "Patient activity" at bounding box center [71, 315] width 98 height 10
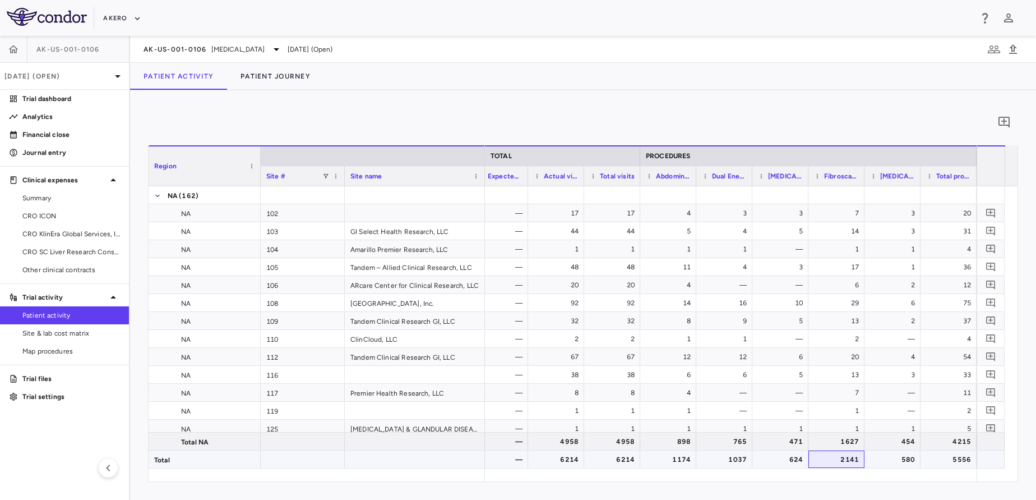
click at [842, 460] on div "2141" at bounding box center [839, 459] width 40 height 18
click at [1017, 54] on icon "button" at bounding box center [1012, 49] width 13 height 13
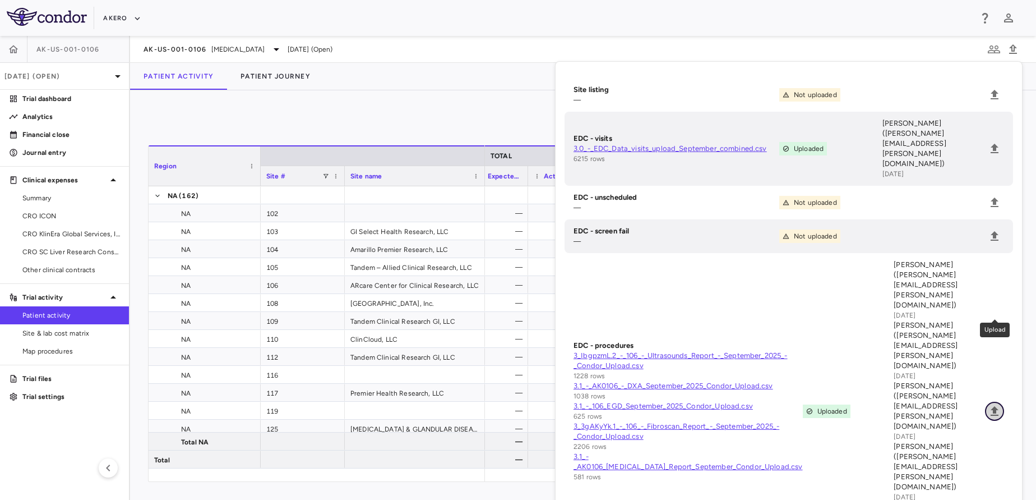
click at [991, 406] on icon "Upload" at bounding box center [995, 411] width 8 height 10
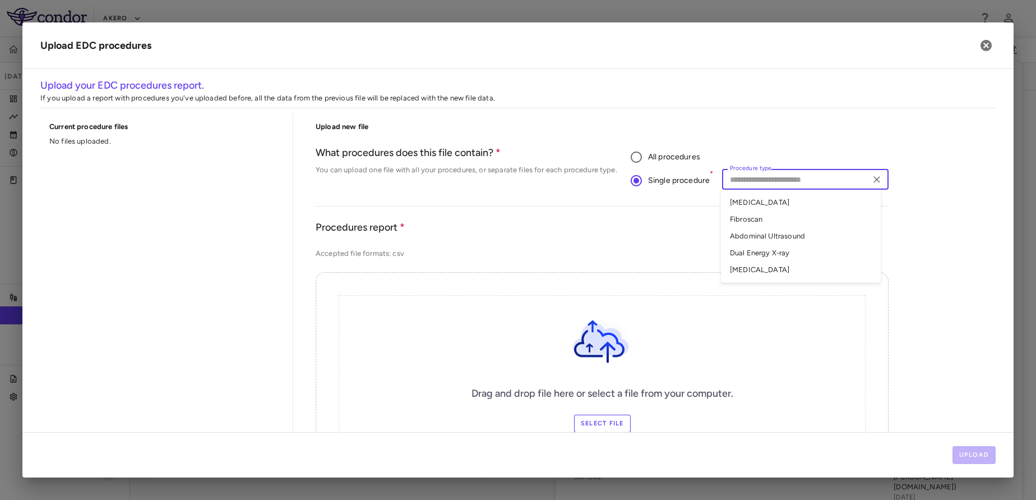
click at [725, 185] on input "Procedure type" at bounding box center [795, 179] width 141 height 14
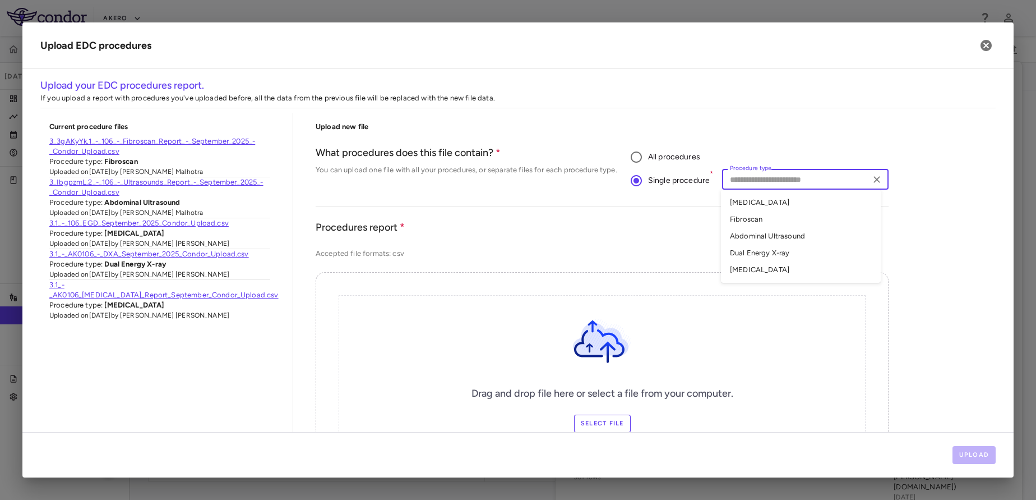
click at [748, 215] on li "Fibroscan" at bounding box center [801, 219] width 160 height 17
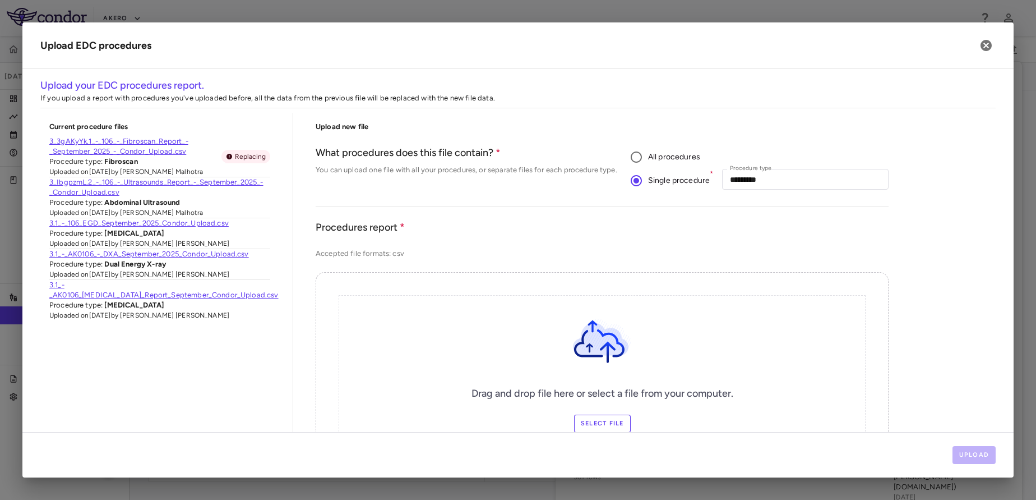
scroll to position [56, 0]
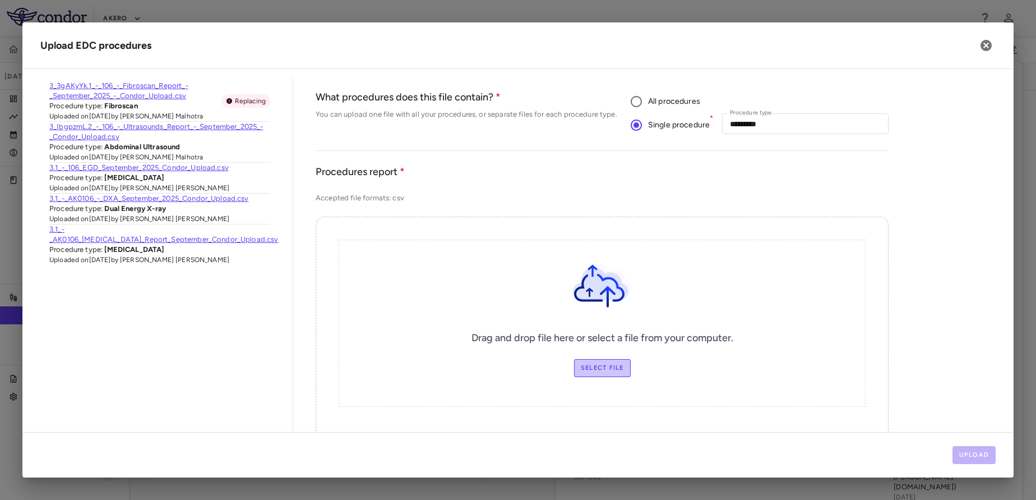
click at [600, 361] on label "Select file" at bounding box center [602, 368] width 57 height 18
click at [0, 0] on input "Select file" at bounding box center [0, 0] width 0 height 0
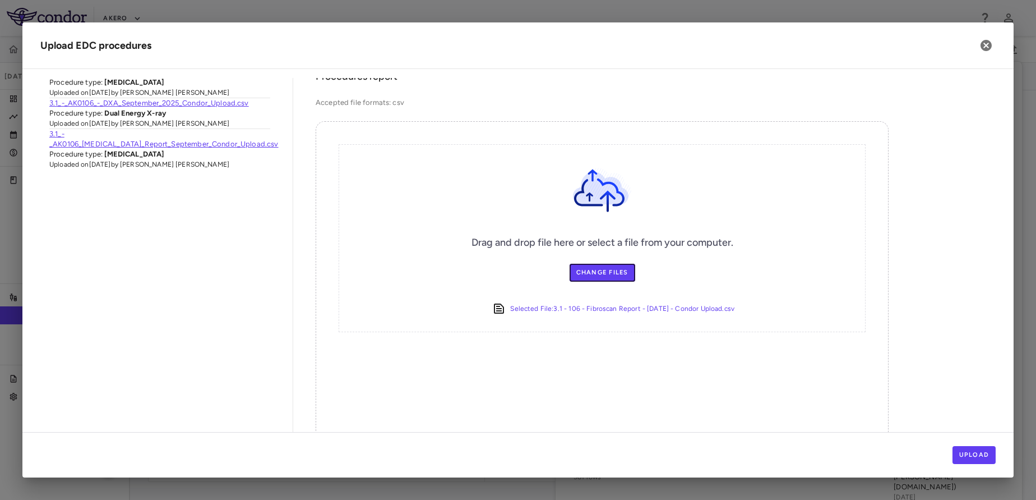
scroll to position [151, 0]
click at [984, 452] on button "Upload" at bounding box center [975, 455] width 44 height 18
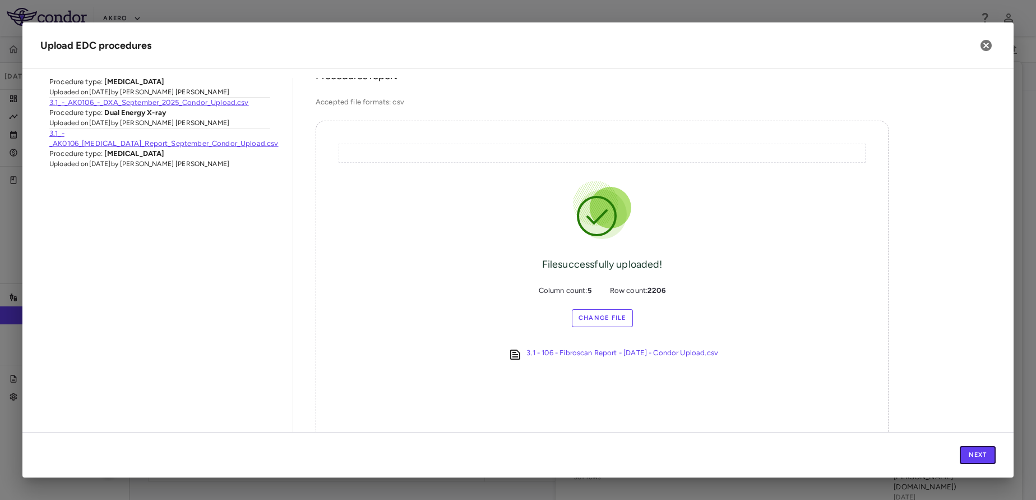
scroll to position [207, 0]
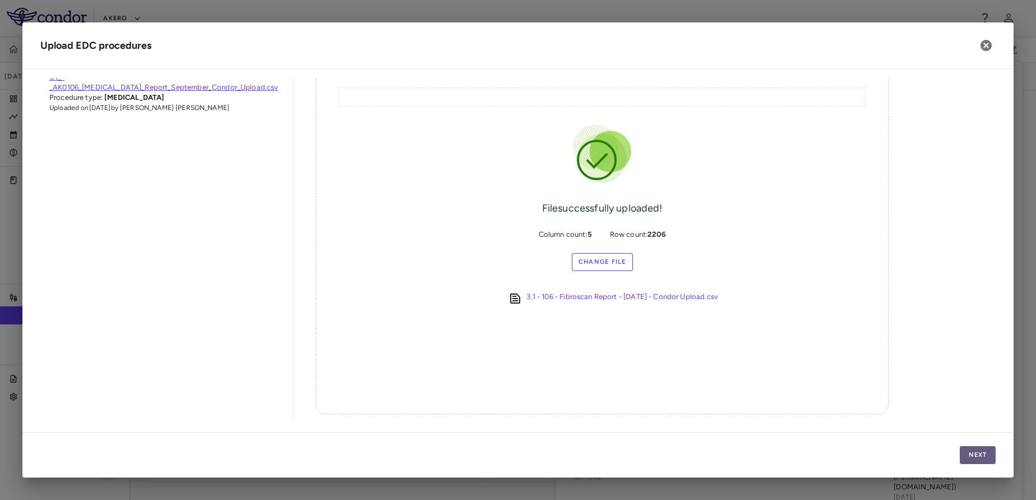
click at [969, 452] on button "Next" at bounding box center [978, 455] width 36 height 18
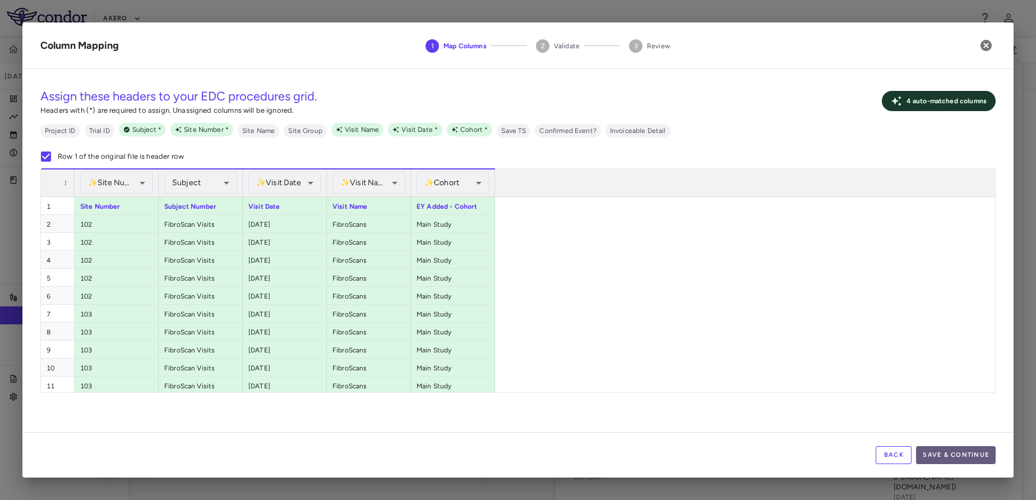
click at [963, 456] on button "Save & Continue" at bounding box center [956, 455] width 80 height 18
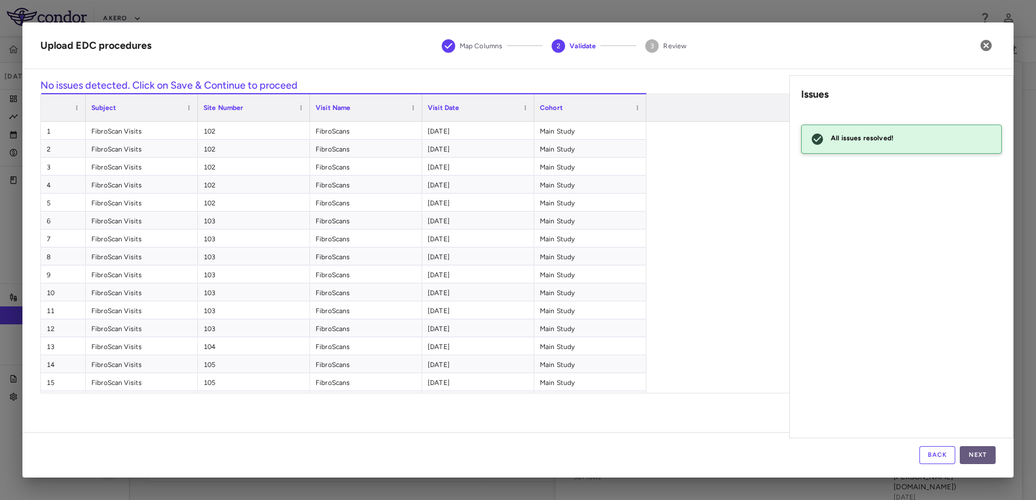
click at [974, 455] on button "Next" at bounding box center [978, 455] width 36 height 18
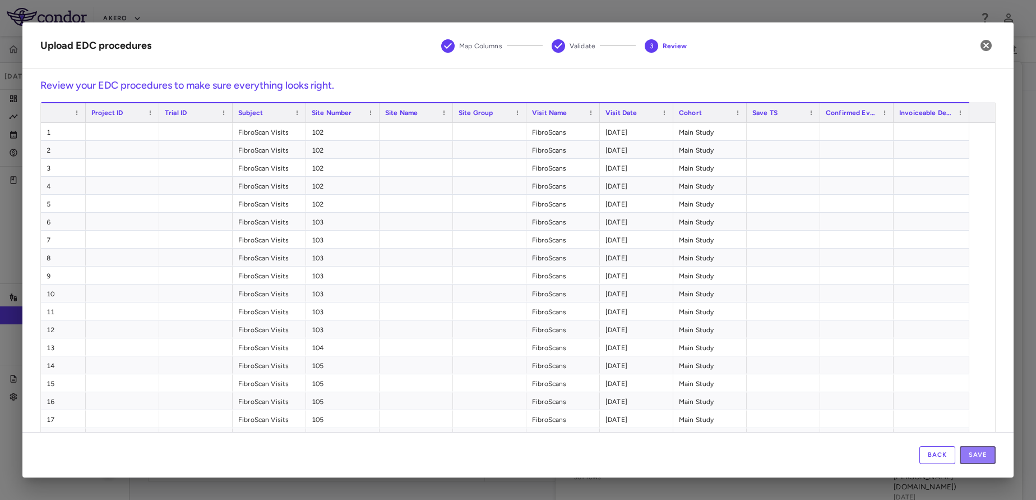
click at [974, 455] on button "Save" at bounding box center [978, 455] width 36 height 18
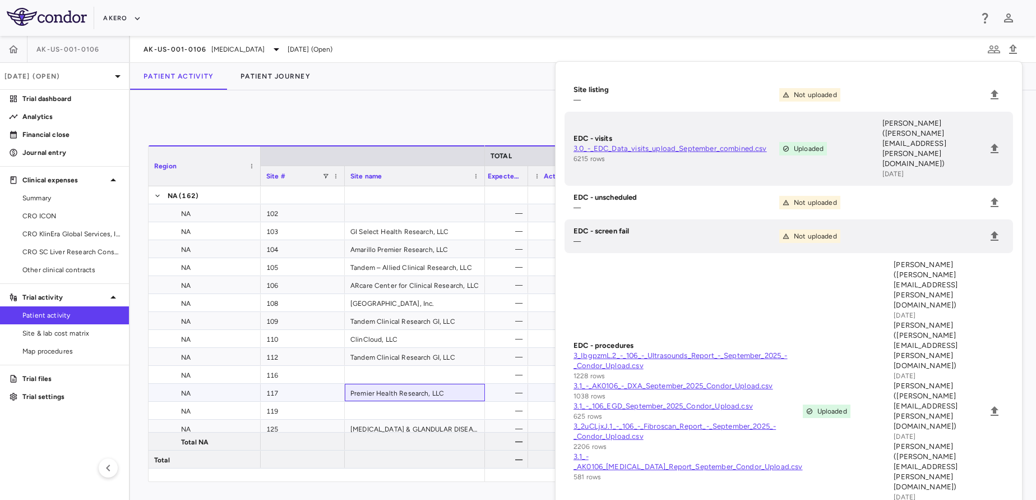
click at [445, 395] on div "Premier Health Research, LLC" at bounding box center [415, 391] width 140 height 17
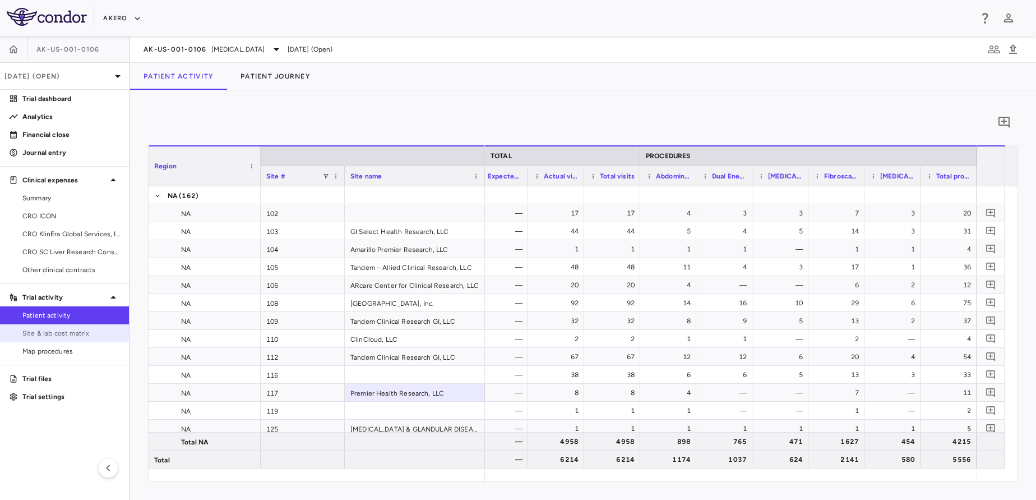
click at [70, 334] on span "Site & lab cost matrix" at bounding box center [71, 333] width 98 height 10
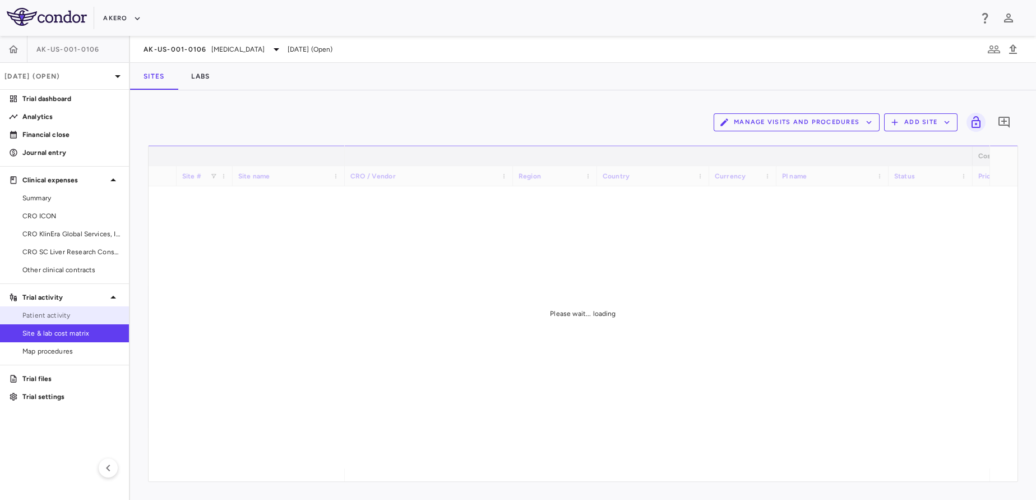
click at [32, 311] on span "Patient activity" at bounding box center [71, 315] width 98 height 10
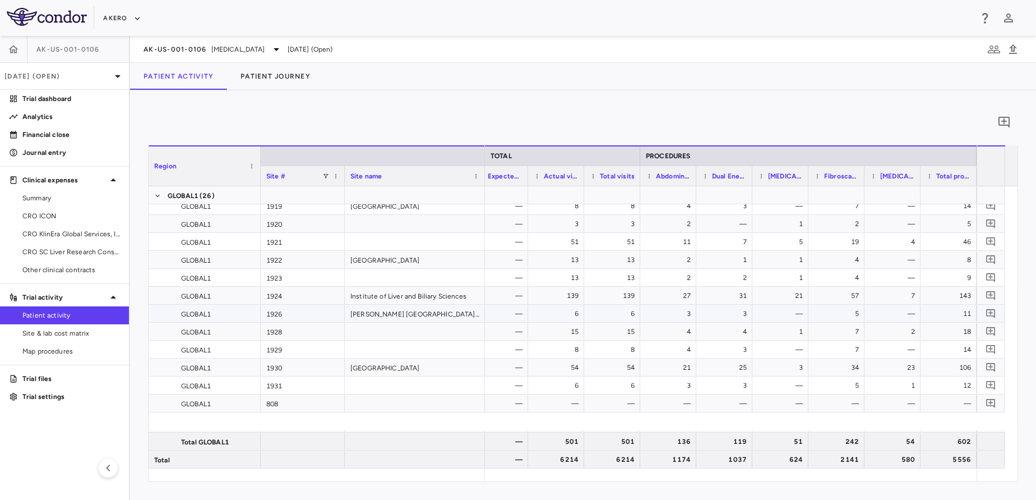
scroll to position [5100, 0]
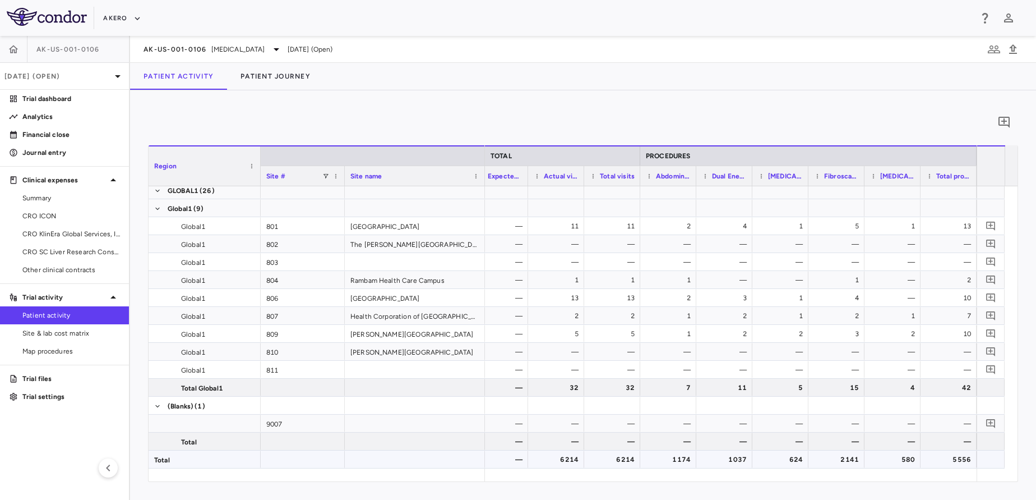
click at [645, 470] on div "Region Site # Site name COHORT 1 (MAIN STUDY) CONDITIONAL VISIT () TOTAL" at bounding box center [583, 313] width 869 height 336
click at [694, 462] on div "1174" at bounding box center [668, 458] width 56 height 17
click at [812, 460] on div "2141" at bounding box center [836, 458] width 56 height 17
click at [198, 52] on span "AK-US-001-0106" at bounding box center [175, 49] width 63 height 9
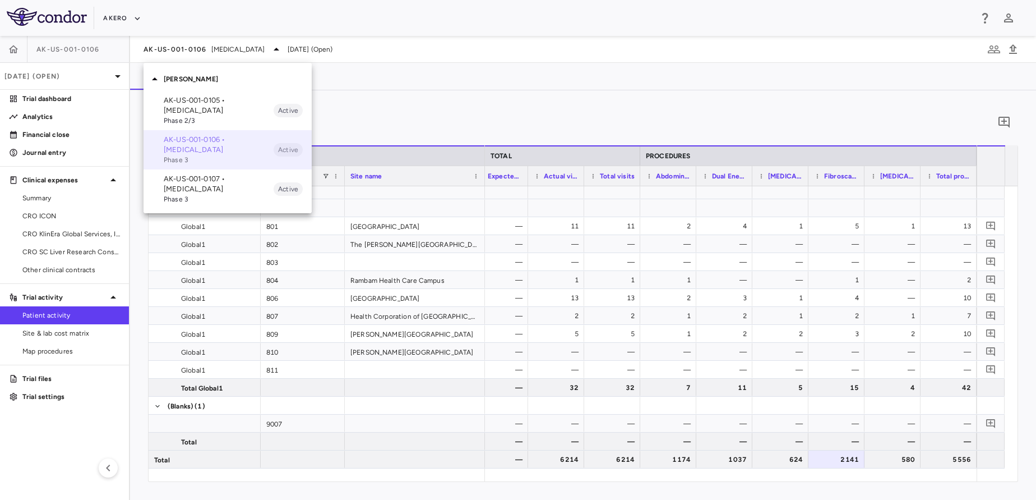
click at [210, 147] on p "AK-US-001-0106 • [MEDICAL_DATA]" at bounding box center [219, 145] width 110 height 20
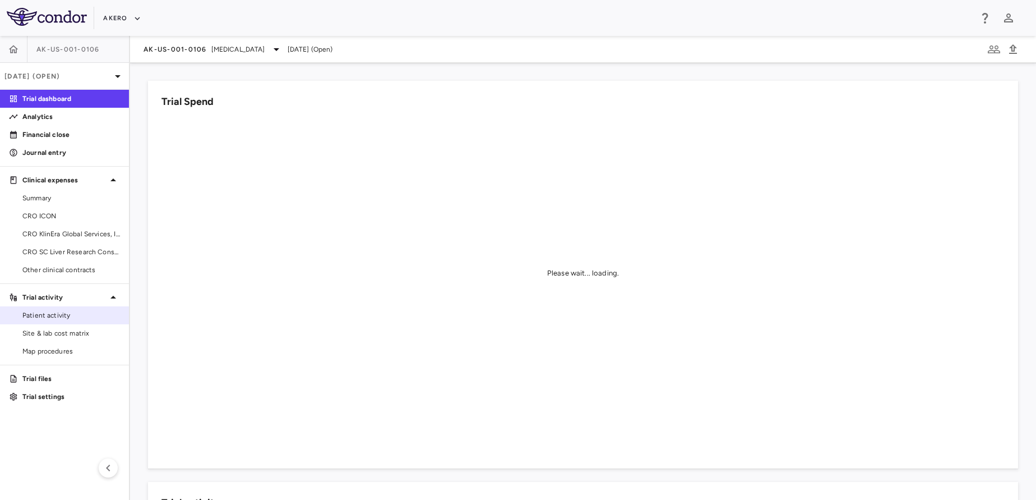
click at [41, 321] on link "Patient activity" at bounding box center [64, 315] width 129 height 17
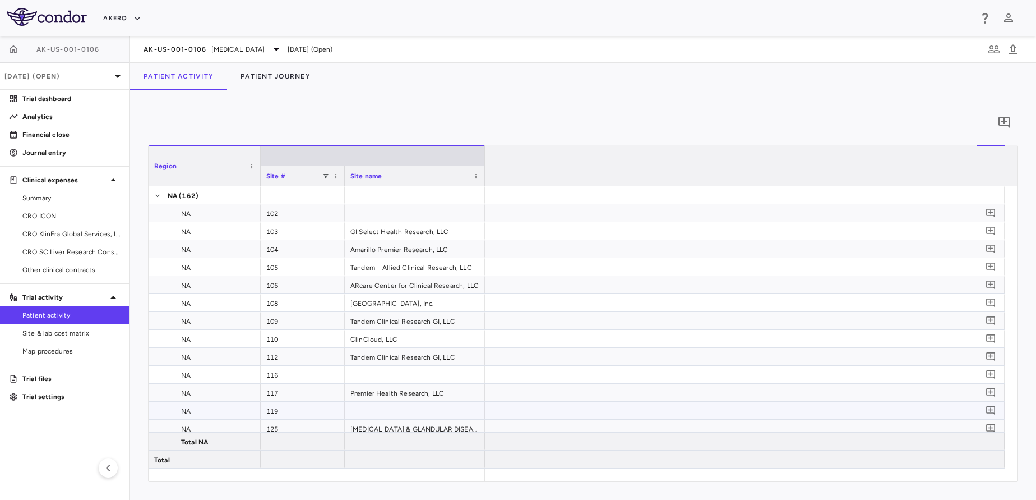
scroll to position [0, 2031]
